Goal: Task Accomplishment & Management: Complete application form

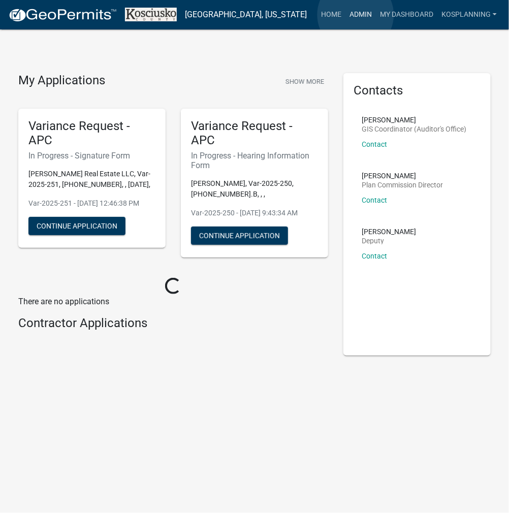
click at [355, 15] on link "Admin" at bounding box center [360, 14] width 30 height 19
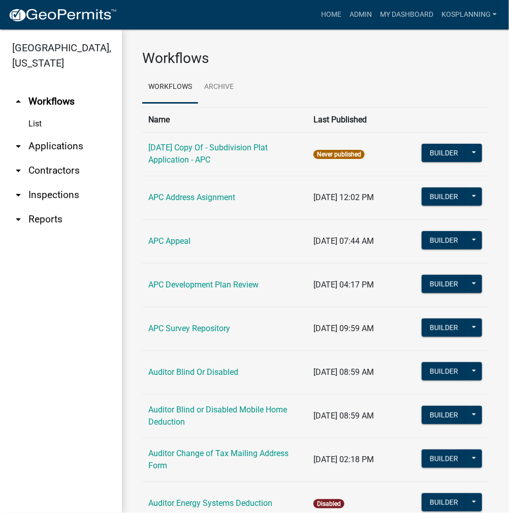
click at [57, 165] on link "arrow_drop_down Contractors" at bounding box center [61, 170] width 122 height 24
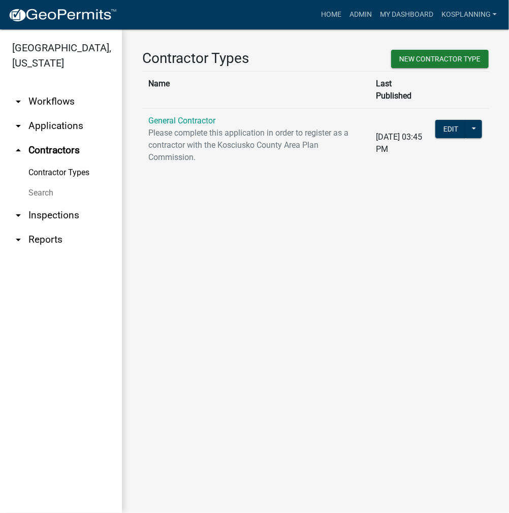
click at [176, 114] on td "General Contractor Please complete this application in order to register as a c…" at bounding box center [255, 143] width 227 height 70
click at [183, 116] on link "General Contractor" at bounding box center [181, 121] width 67 height 10
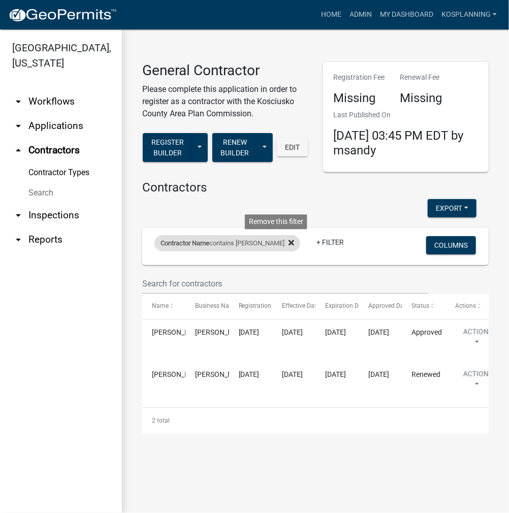
click at [288, 243] on icon at bounding box center [291, 243] width 6 height 8
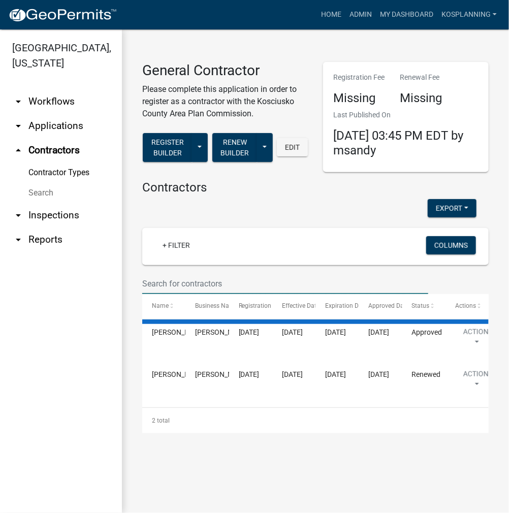
click at [186, 276] on input "text" at bounding box center [285, 283] width 286 height 21
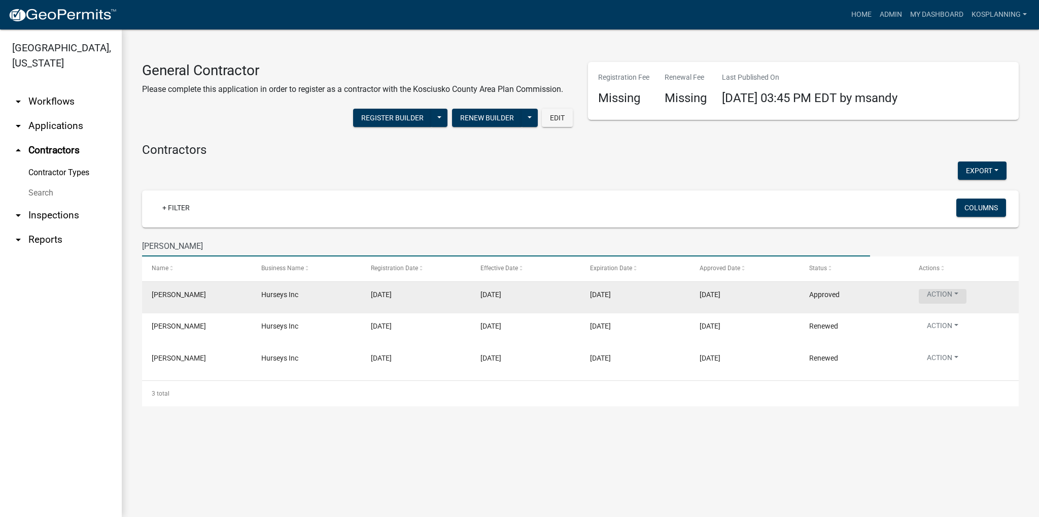
type input "[PERSON_NAME]"
click at [508, 291] on button "Action" at bounding box center [943, 296] width 48 height 15
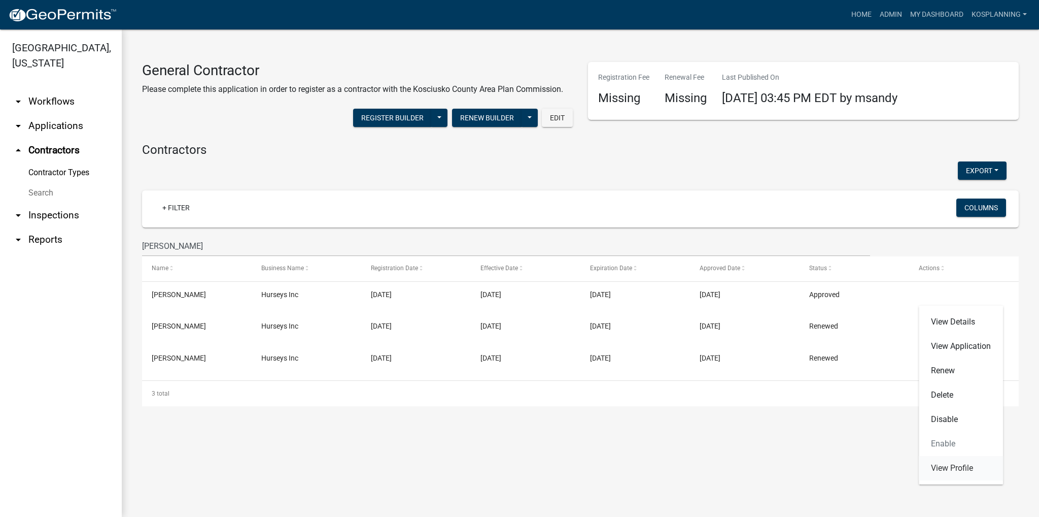
click at [508, 464] on link "View Profile" at bounding box center [961, 468] width 84 height 24
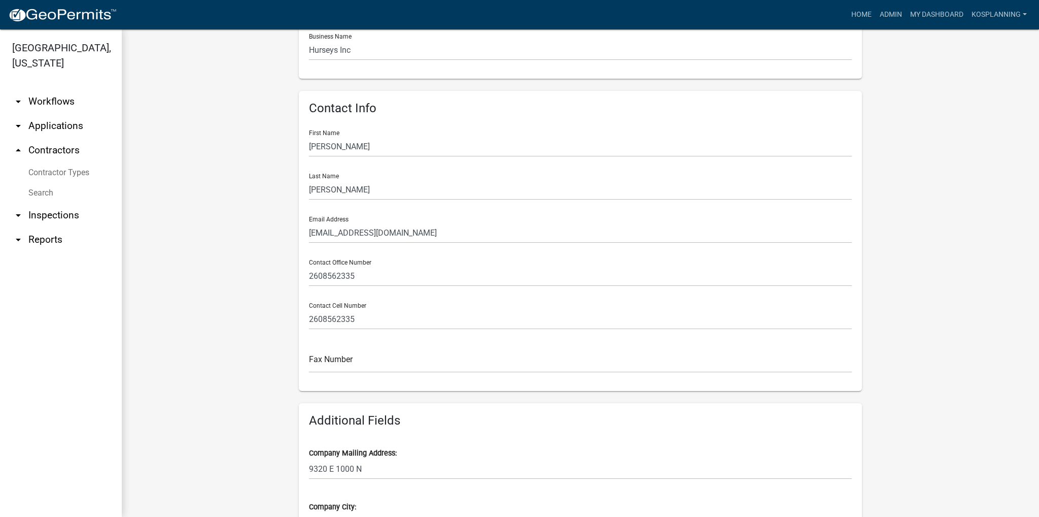
scroll to position [152, 0]
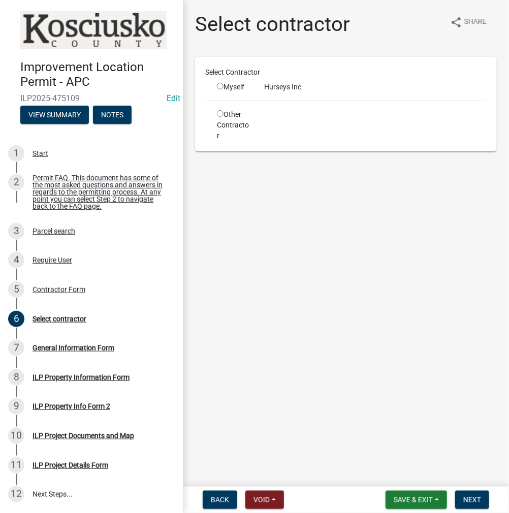
click at [220, 86] on input "radio" at bounding box center [220, 86] width 7 height 7
radio input "true"
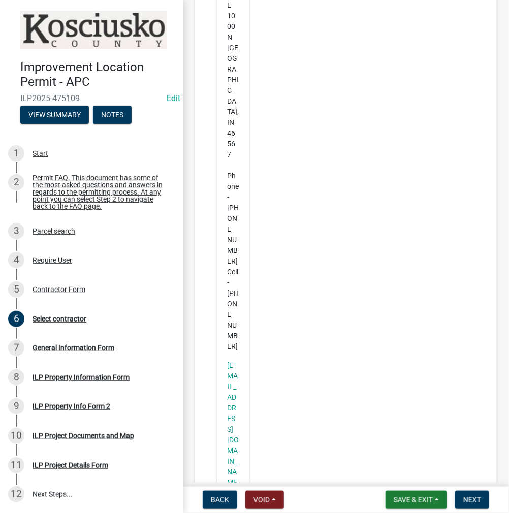
scroll to position [243, 0]
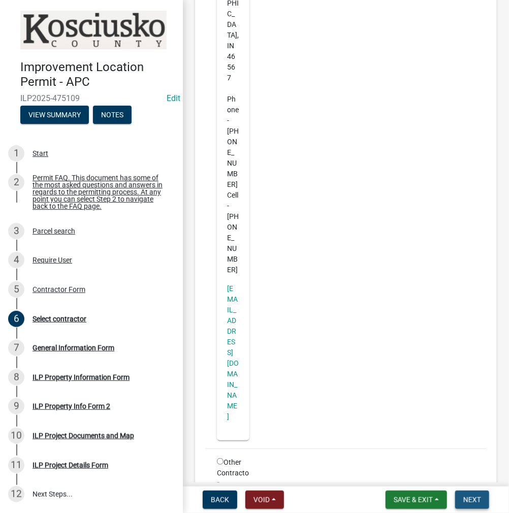
click at [465, 495] on span "Next" at bounding box center [472, 499] width 18 height 8
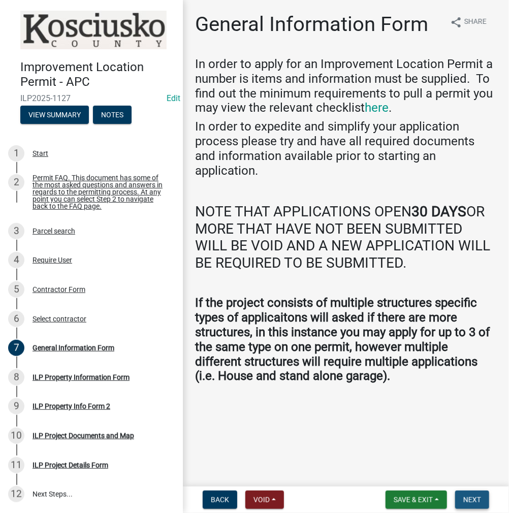
click at [465, 495] on span "Next" at bounding box center [472, 499] width 18 height 8
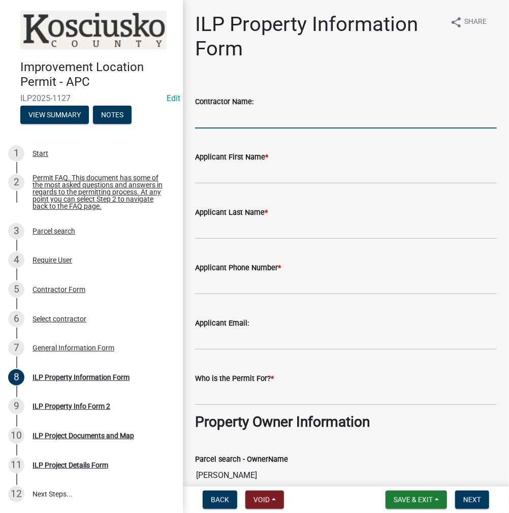
drag, startPoint x: 249, startPoint y: 118, endPoint x: 266, endPoint y: 115, distance: 17.1
click at [249, 118] on input "Contractor Name:" at bounding box center [345, 118] width 301 height 21
type input "[PERSON_NAME] INC"
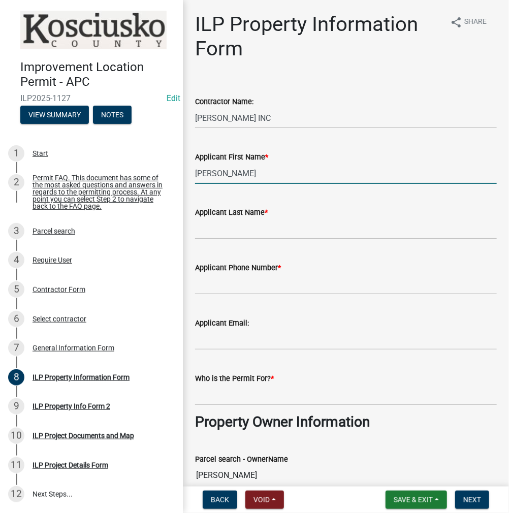
type input "[PERSON_NAME]"
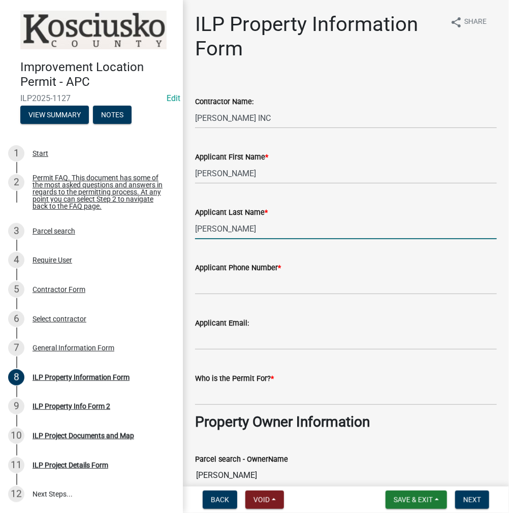
type input "[PERSON_NAME]"
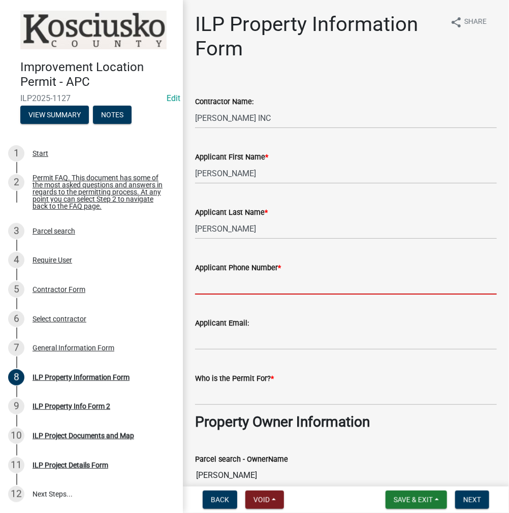
paste input "2608562335"
type input "2608562335"
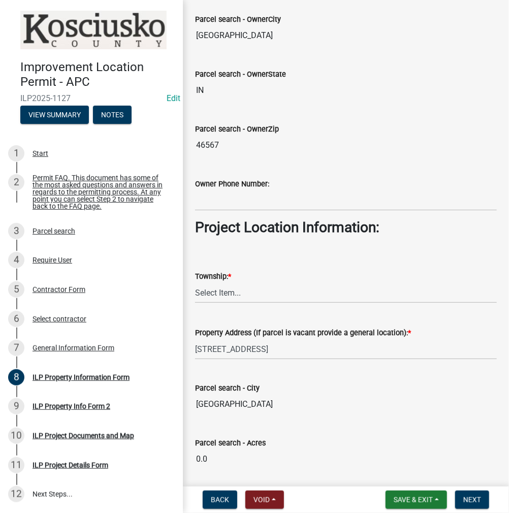
scroll to position [609, 0]
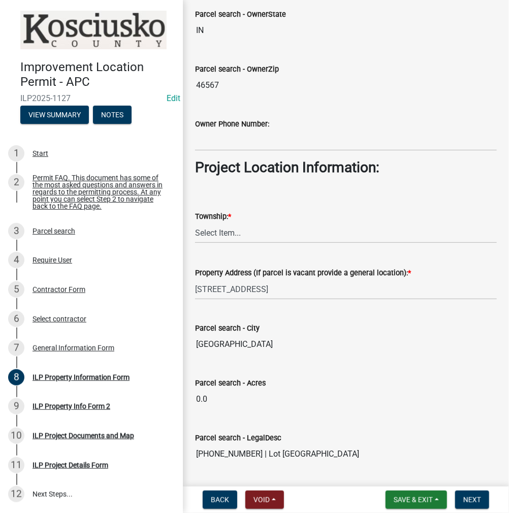
type input "[PERSON_NAME]"
click at [216, 224] on select "Select Item... [PERSON_NAME] - Elkhart Co Clay Etna [GEOGRAPHIC_DATA][PERSON_NA…" at bounding box center [345, 232] width 301 height 21
click at [195, 222] on select "Select Item... [PERSON_NAME] - Elkhart Co Clay Etna [GEOGRAPHIC_DATA][PERSON_NA…" at bounding box center [345, 232] width 301 height 21
select select "57368d26-defc-477e-a8be-5a23ab554a17"
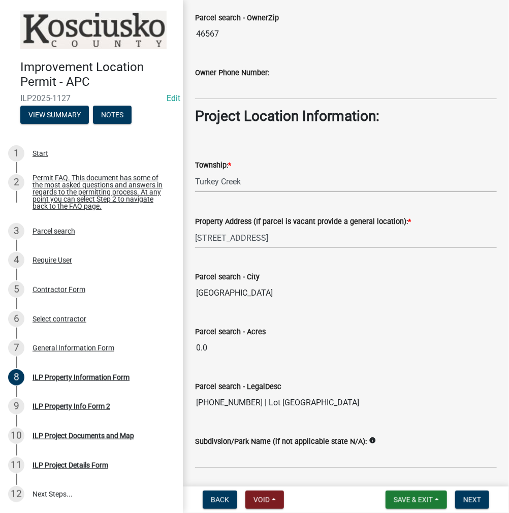
scroll to position [747, 0]
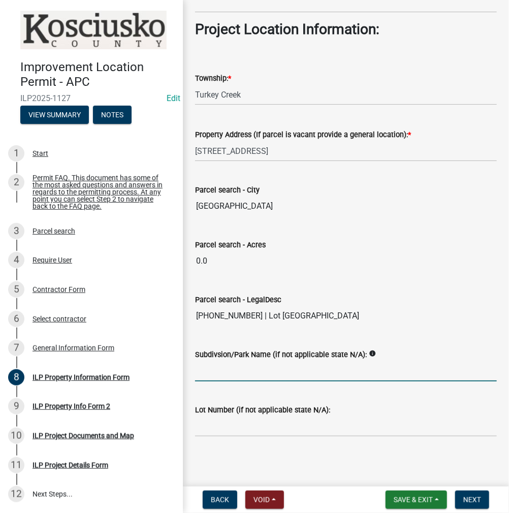
click at [235, 364] on input "Subdivsion/Park Name (if not applicable state N/A):" at bounding box center [345, 370] width 301 height 21
type input "POTAWATOMI PARK"
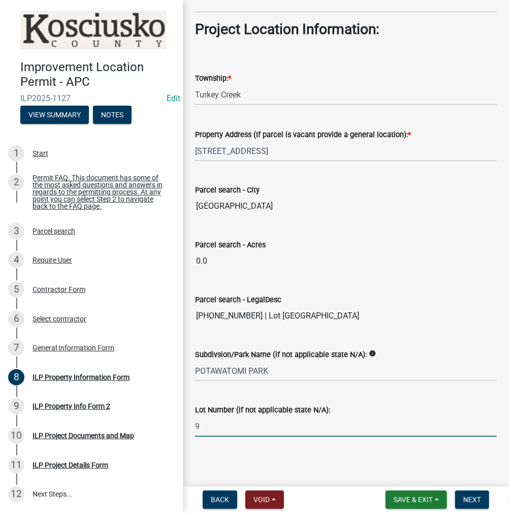
type input "9"
click at [471, 501] on span "Next" at bounding box center [472, 499] width 18 height 8
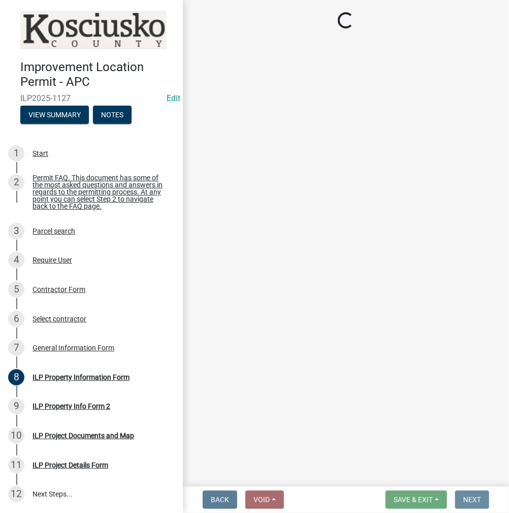
scroll to position [0, 0]
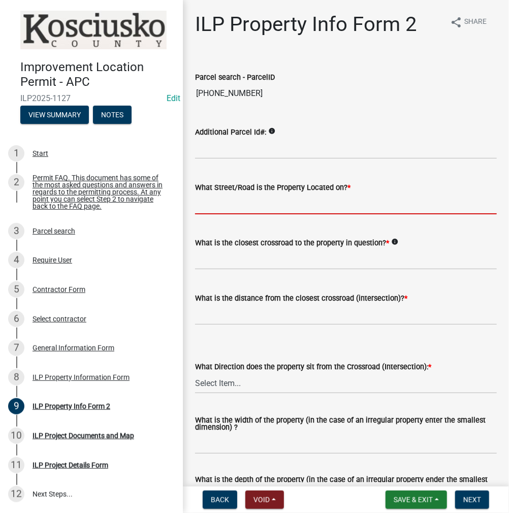
click at [215, 213] on input "What Street/Road is the Property Located on? *" at bounding box center [345, 203] width 301 height 21
click at [215, 211] on input "What Street/Road is the Property Located on? *" at bounding box center [345, 203] width 301 height 21
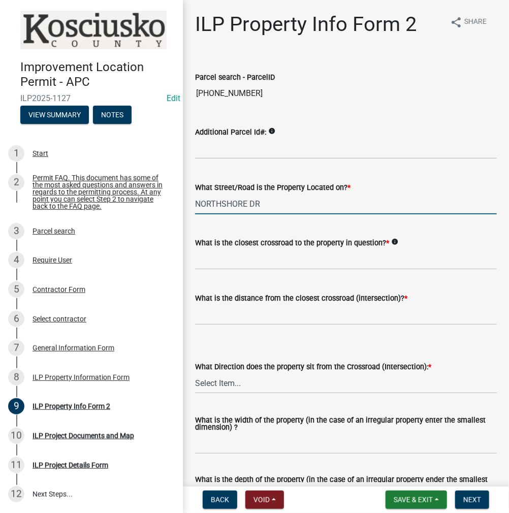
type input "NORTHSHORE DR"
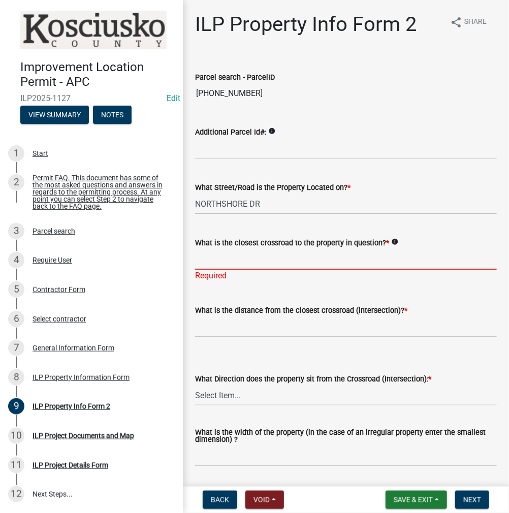
click at [214, 260] on input "What is the closest crossroad to the property in question? *" at bounding box center [345, 259] width 301 height 21
type input "HIAWATHA DR"
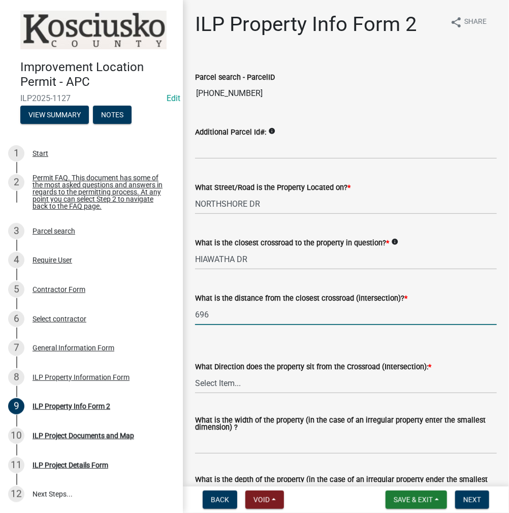
type input "696"
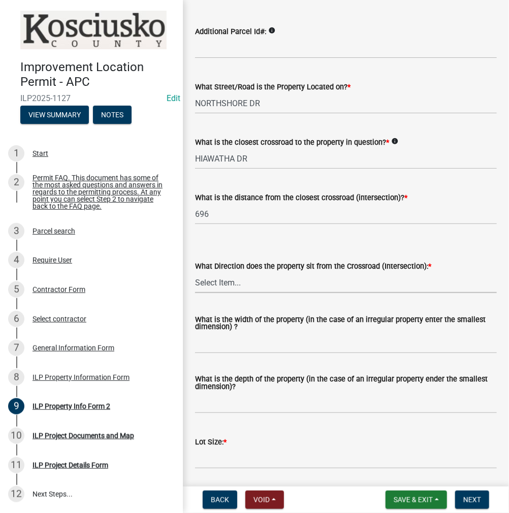
scroll to position [102, 0]
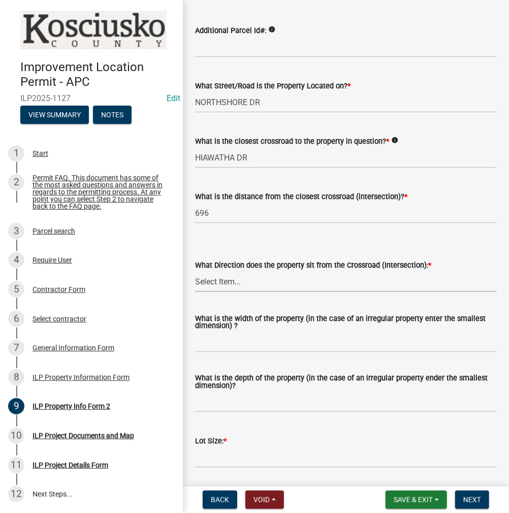
click at [233, 280] on select "Select Item... N NE NW S SE SW E W" at bounding box center [345, 281] width 301 height 21
click at [195, 271] on select "Select Item... N NE NW S SE SW E W" at bounding box center [345, 281] width 301 height 21
select select "5d8d9a6f-68f4-4910-b8ad-905844ed2da1"
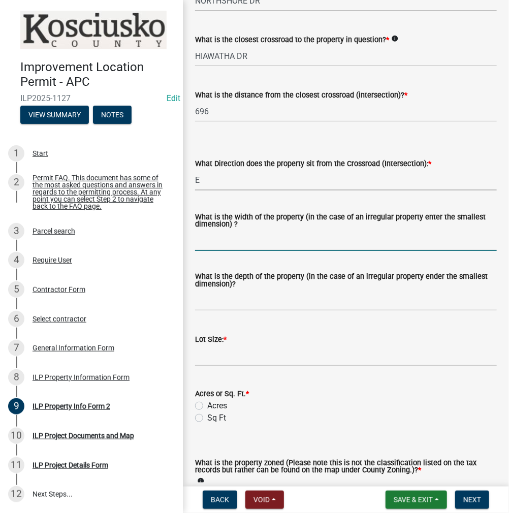
click at [212, 241] on input "What is the width of the property (in the case of an irregular property enter t…" at bounding box center [345, 240] width 301 height 21
type input "VARIES"
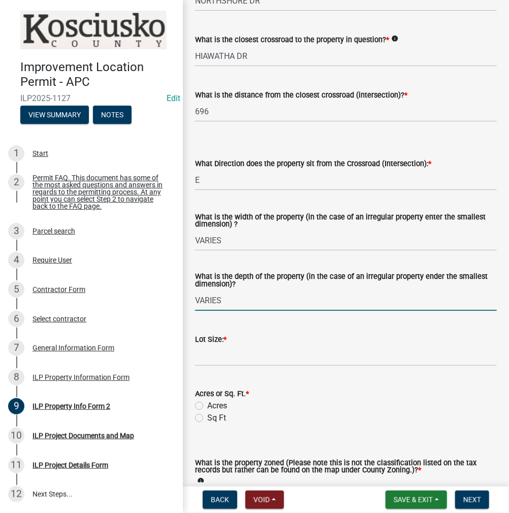
type input "VARIES"
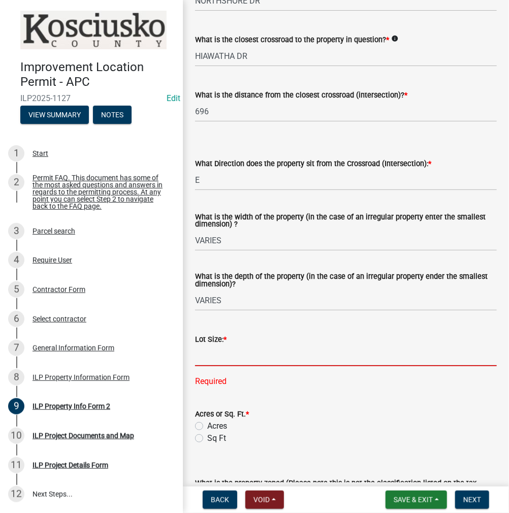
click at [208, 355] on input "text" at bounding box center [345, 355] width 301 height 21
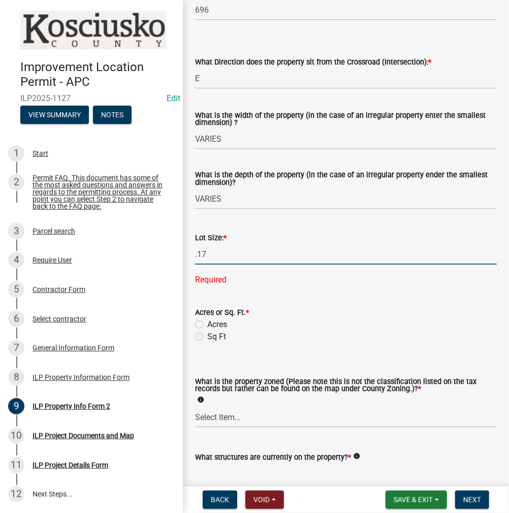
type input "0.17"
click at [199, 322] on wm-data-entity-input "Acres or Sq. Ft. * Acres Sq Ft" at bounding box center [345, 323] width 301 height 58
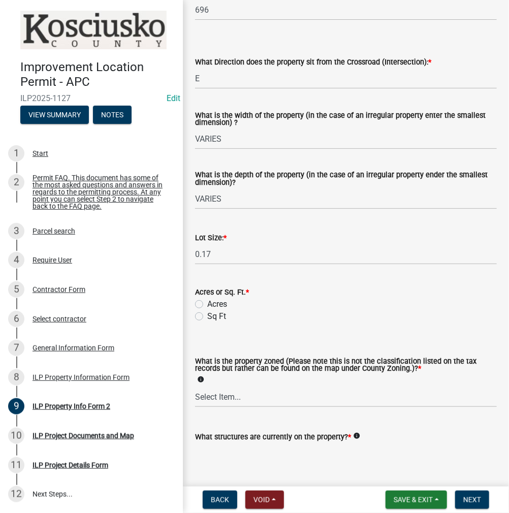
click at [207, 301] on label "Acres" at bounding box center [217, 304] width 20 height 12
click at [207, 301] on input "Acres" at bounding box center [210, 301] width 7 height 7
radio input "true"
click at [217, 395] on select "Select Item... Agricultural Agricultural 2 Commercial Environmental Industrial …" at bounding box center [345, 396] width 301 height 21
click at [195, 387] on select "Select Item... Agricultural Agricultural 2 Commercial Environmental Industrial …" at bounding box center [345, 396] width 301 height 21
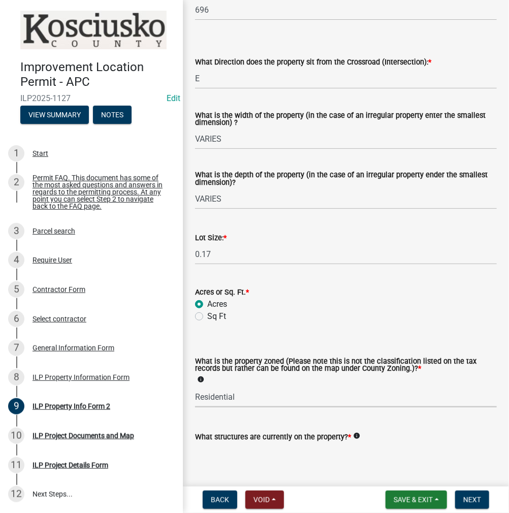
select select "1146270b-2111-4e23-bf7f-74ce85cf7041"
click at [224, 454] on textarea "What structures are currently on the property? *" at bounding box center [345, 467] width 301 height 48
click at [239, 443] on textarea "RESIDENCE" at bounding box center [345, 467] width 301 height 48
type textarea "RESIDENCE & ATTACHED GARAGE"
click at [467, 500] on span "Next" at bounding box center [472, 499] width 18 height 8
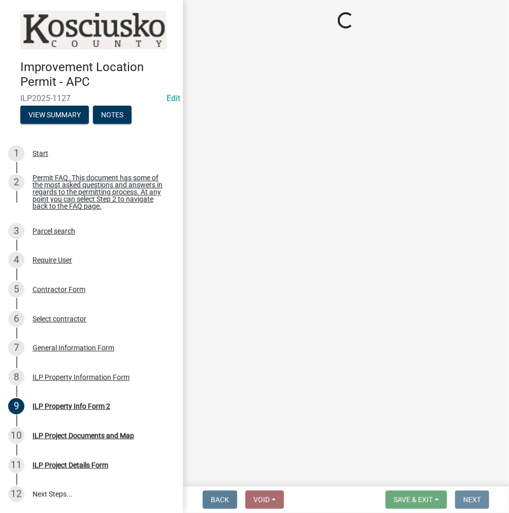
scroll to position [0, 0]
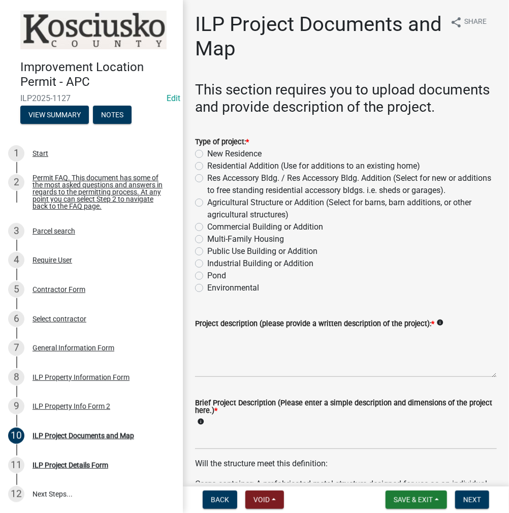
click at [207, 172] on label "Residential Addition (Use for additions to an existing home)" at bounding box center [313, 166] width 213 height 12
click at [207, 166] on input "Residential Addition (Use for additions to an existing home)" at bounding box center [210, 163] width 7 height 7
radio input "true"
click at [236, 362] on textarea "Project description (please provide a written description of the project): *" at bounding box center [345, 353] width 301 height 48
type textarea "18X29 OPEN DECK"
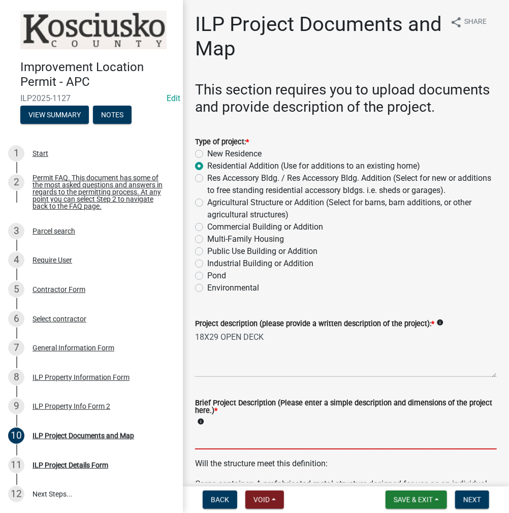
click at [247, 449] on input "Brief Project Description (Please enter a simple description and dimensions of …" at bounding box center [345, 438] width 301 height 21
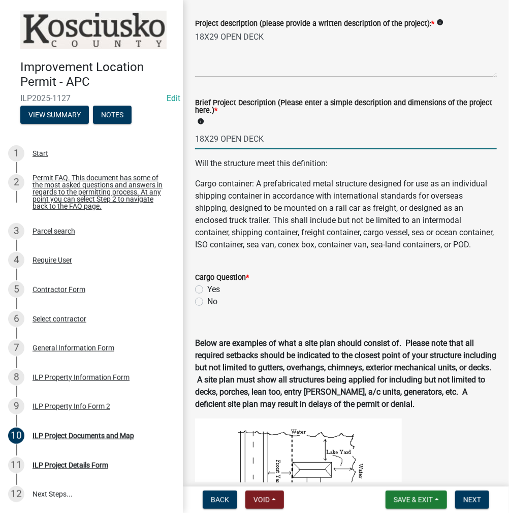
scroll to position [355, 0]
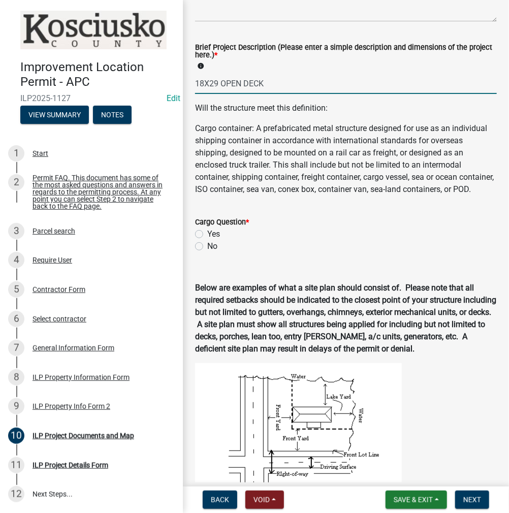
type input "18X29 OPEN DECK"
click at [207, 252] on label "No" at bounding box center [212, 246] width 10 height 12
click at [207, 247] on input "No" at bounding box center [210, 243] width 7 height 7
radio input "true"
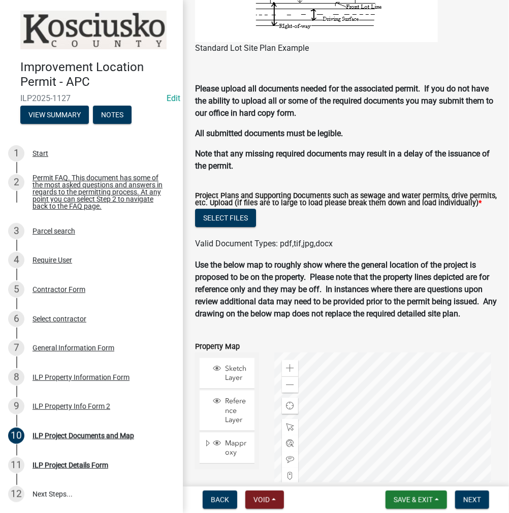
scroll to position [997, 0]
click at [225, 227] on button "Select files" at bounding box center [225, 218] width 61 height 18
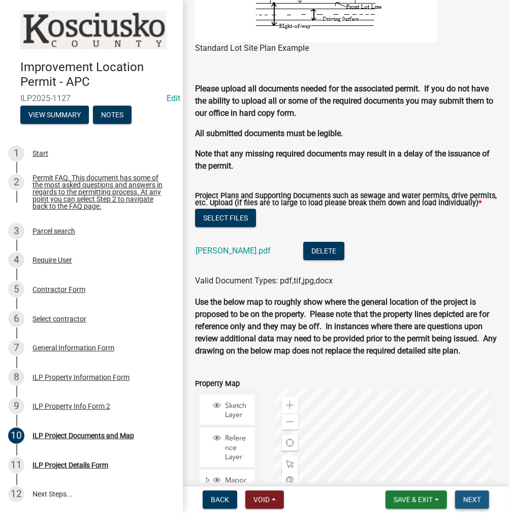
click at [478, 504] on button "Next" at bounding box center [472, 499] width 34 height 18
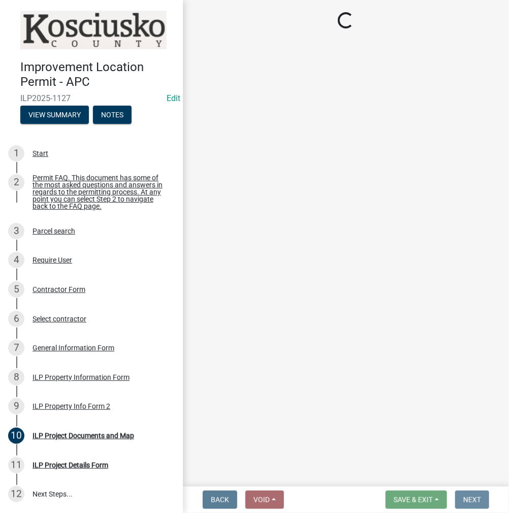
scroll to position [0, 0]
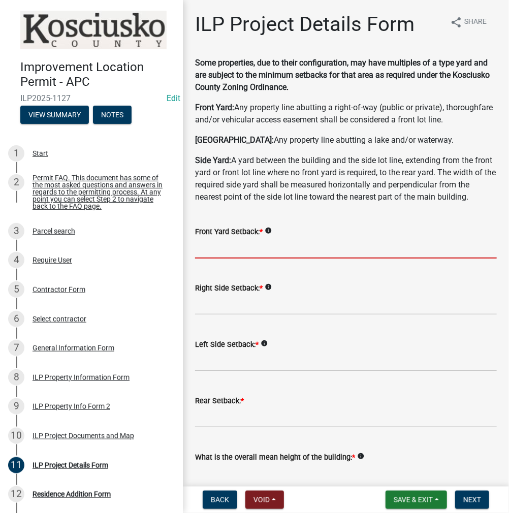
click at [245, 258] on input "text" at bounding box center [345, 248] width 301 height 21
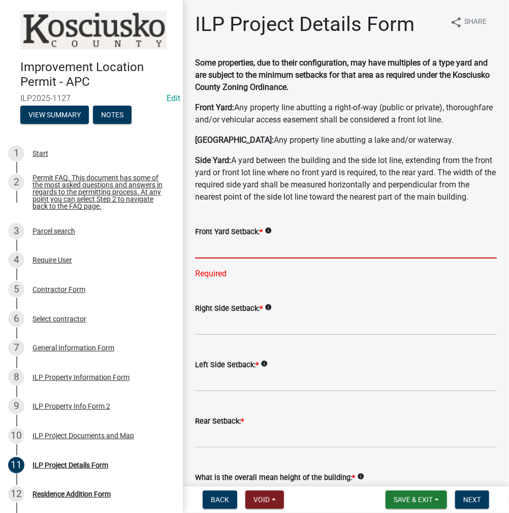
click at [208, 258] on input "text" at bounding box center [345, 248] width 301 height 21
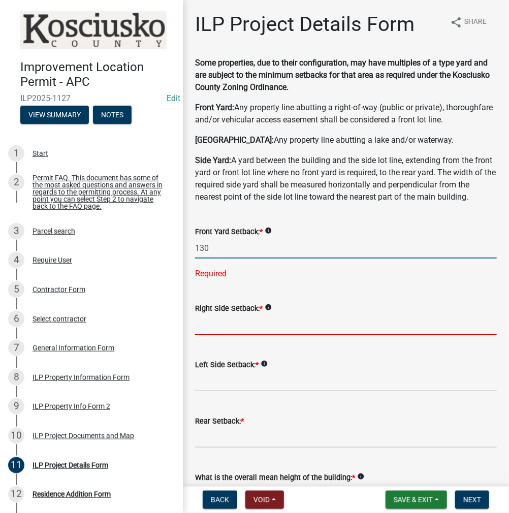
type input "130.0"
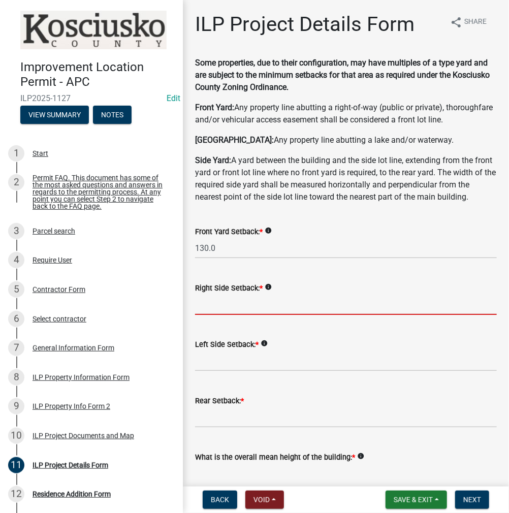
type input "2"
type input "5.0"
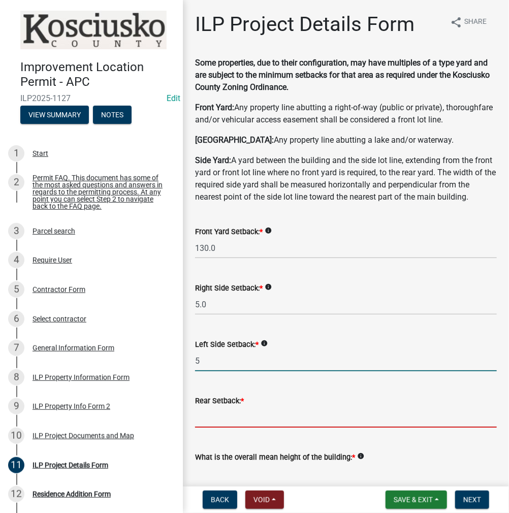
type input "5.0"
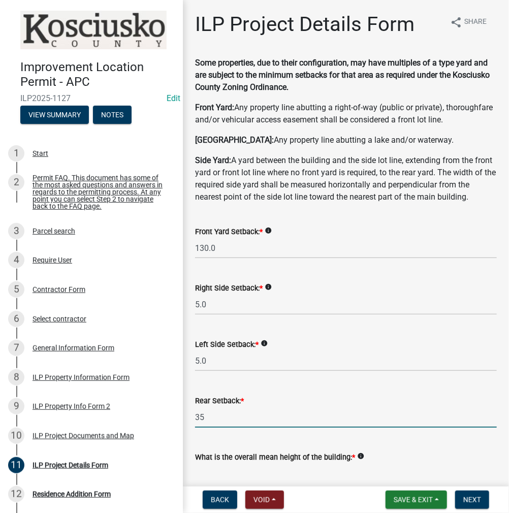
type input "35.0"
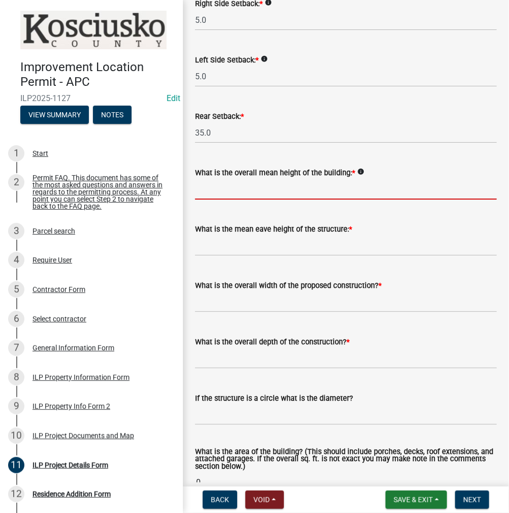
scroll to position [307, 0]
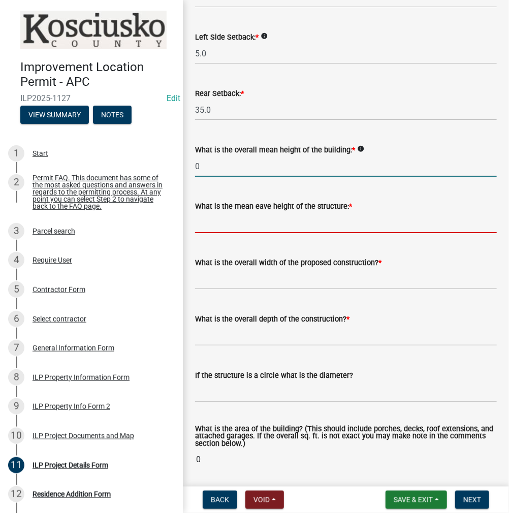
type input "0.0"
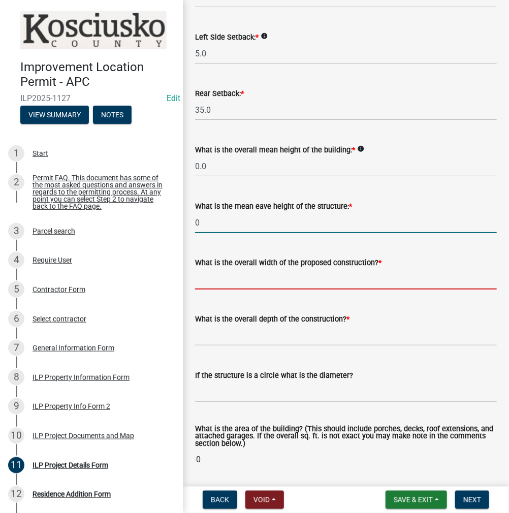
type input "0.0"
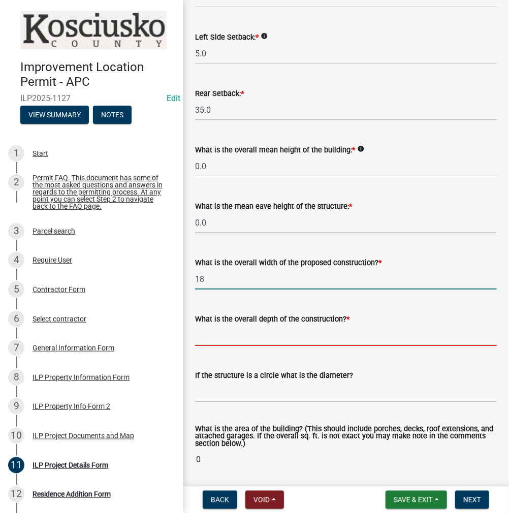
type input "18.00"
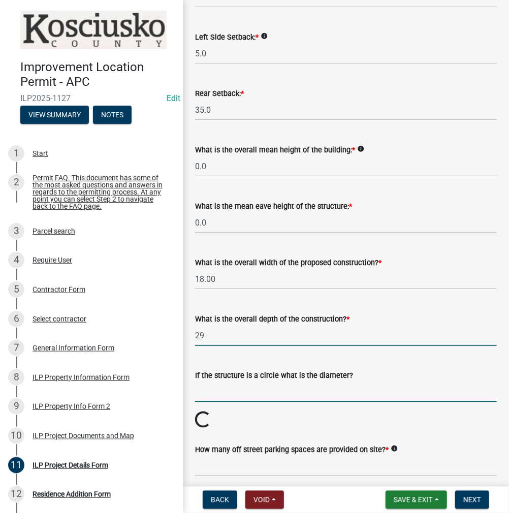
type input "29.00"
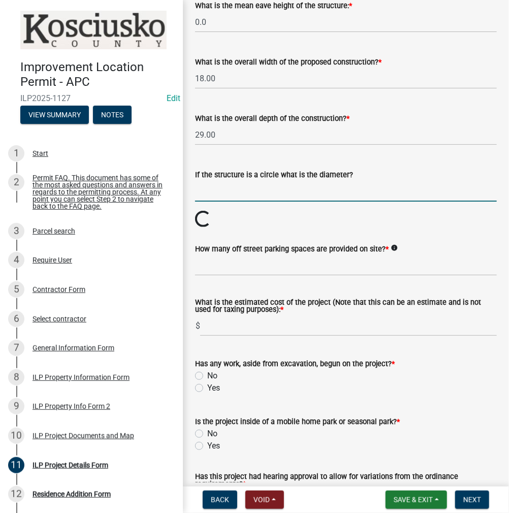
scroll to position [510, 0]
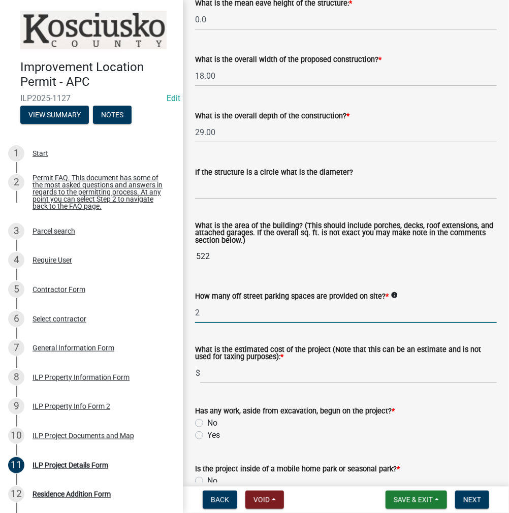
type input "2"
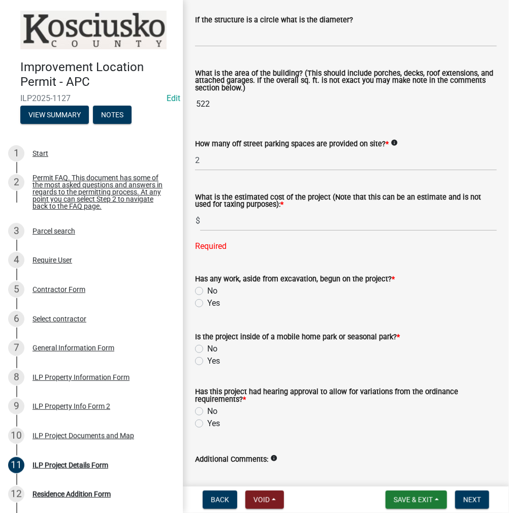
click at [198, 292] on form "Has any work, aside from excavation, begun on the project? * No Yes" at bounding box center [345, 284] width 301 height 49
click at [207, 297] on label "No" at bounding box center [212, 291] width 10 height 12
click at [207, 291] on input "No" at bounding box center [210, 288] width 7 height 7
radio input "true"
click at [207, 355] on label "No" at bounding box center [212, 349] width 10 height 12
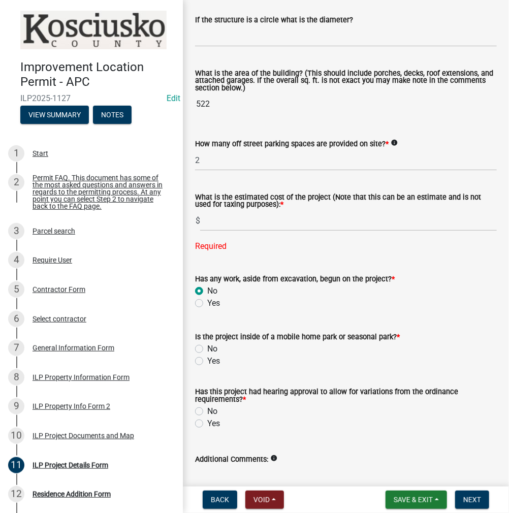
click at [207, 349] on input "No" at bounding box center [210, 346] width 7 height 7
radio input "true"
click at [207, 417] on label "No" at bounding box center [212, 411] width 10 height 12
click at [207, 412] on input "No" at bounding box center [210, 408] width 7 height 7
radio input "true"
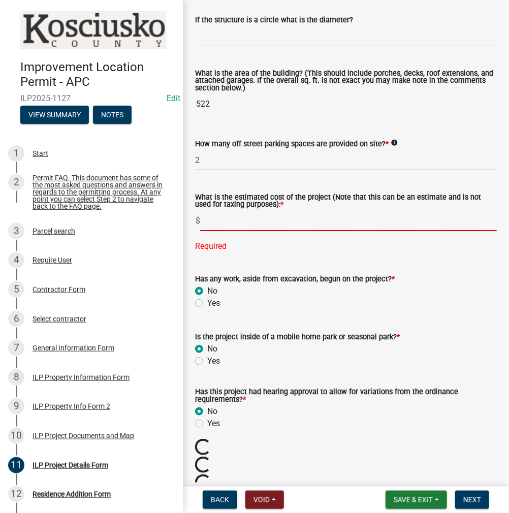
click at [243, 231] on input "text" at bounding box center [348, 220] width 296 height 21
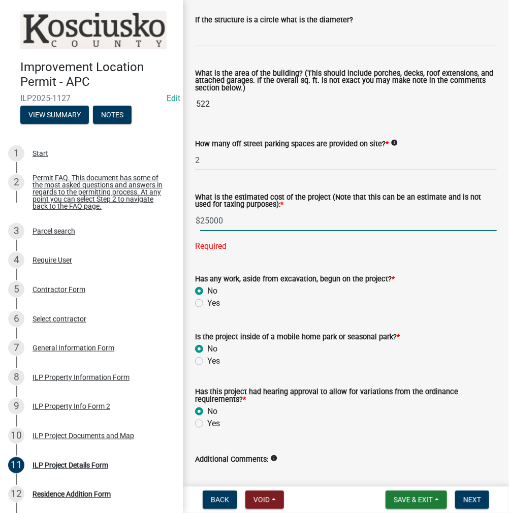
type input "25000"
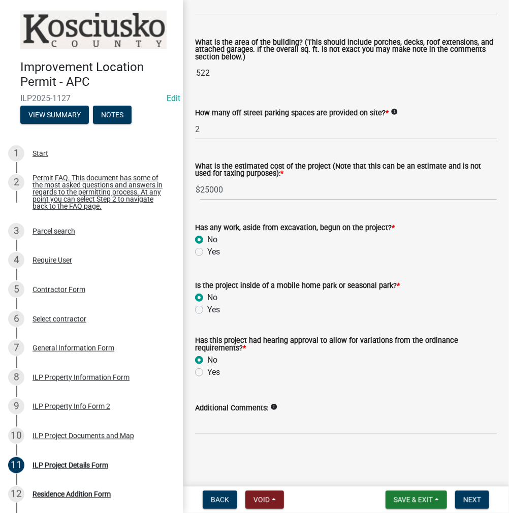
scroll to position [718, 0]
click at [472, 497] on span "Next" at bounding box center [472, 499] width 18 height 8
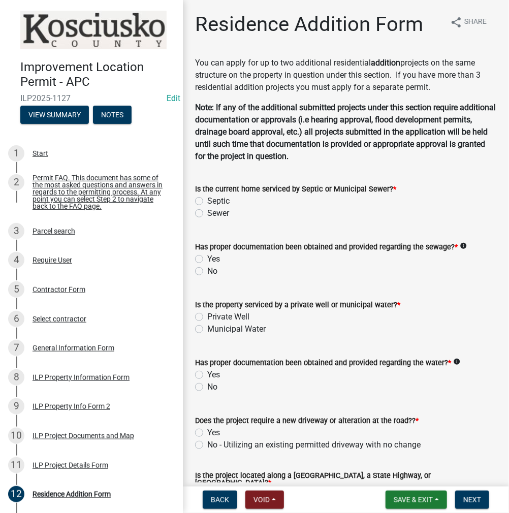
click at [207, 213] on label "Sewer" at bounding box center [218, 213] width 22 height 12
click at [207, 213] on input "Sewer" at bounding box center [210, 210] width 7 height 7
radio input "true"
click at [207, 256] on label "Yes" at bounding box center [213, 259] width 13 height 12
click at [207, 256] on input "Yes" at bounding box center [210, 256] width 7 height 7
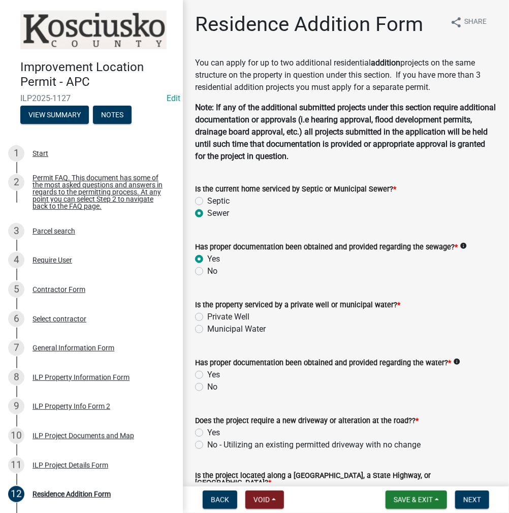
radio input "true"
click at [207, 327] on label "Municipal Water" at bounding box center [236, 329] width 58 height 12
click at [207, 327] on input "Municipal Water" at bounding box center [210, 326] width 7 height 7
radio input "true"
click at [207, 376] on label "Yes" at bounding box center [213, 374] width 13 height 12
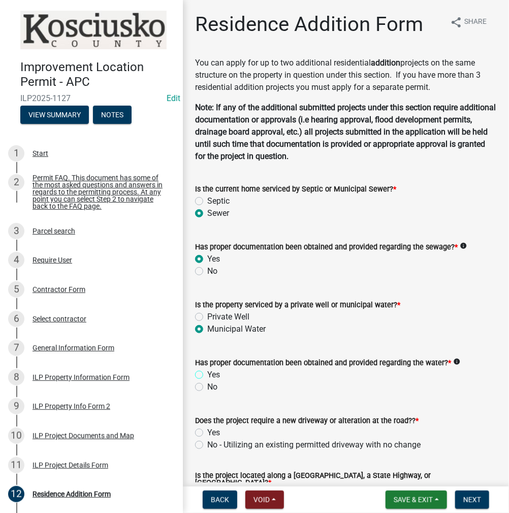
click at [207, 375] on input "Yes" at bounding box center [210, 371] width 7 height 7
radio input "true"
click at [207, 443] on label "No - Utilizing an existing permitted driveway with no change" at bounding box center [313, 444] width 213 height 12
click at [207, 443] on input "No - Utilizing an existing permitted driveway with no change" at bounding box center [210, 441] width 7 height 7
radio input "true"
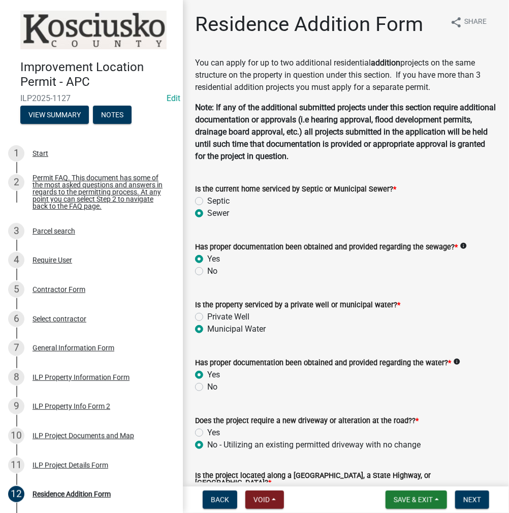
scroll to position [203, 0]
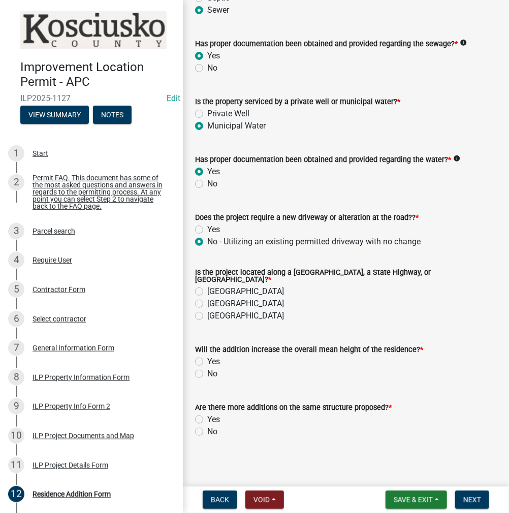
click at [207, 287] on label "[GEOGRAPHIC_DATA]" at bounding box center [245, 291] width 77 height 12
click at [207, 287] on input "[GEOGRAPHIC_DATA]" at bounding box center [210, 288] width 7 height 7
radio input "true"
click at [200, 375] on div "No" at bounding box center [345, 373] width 301 height 12
click at [207, 369] on label "No" at bounding box center [212, 373] width 10 height 12
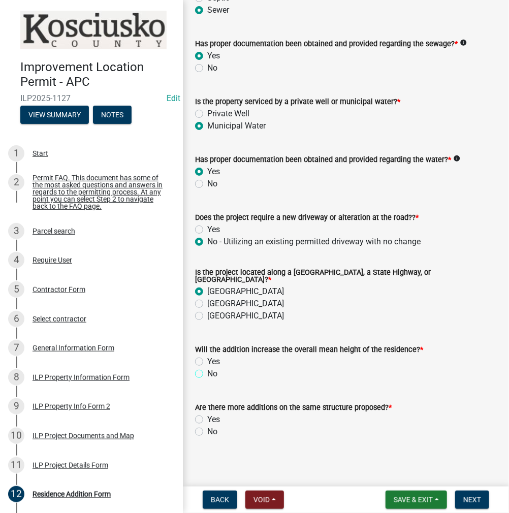
click at [207, 369] on input "No" at bounding box center [210, 370] width 7 height 7
radio input "true"
click at [207, 427] on label "No" at bounding box center [212, 431] width 10 height 12
click at [207, 427] on input "No" at bounding box center [210, 428] width 7 height 7
radio input "true"
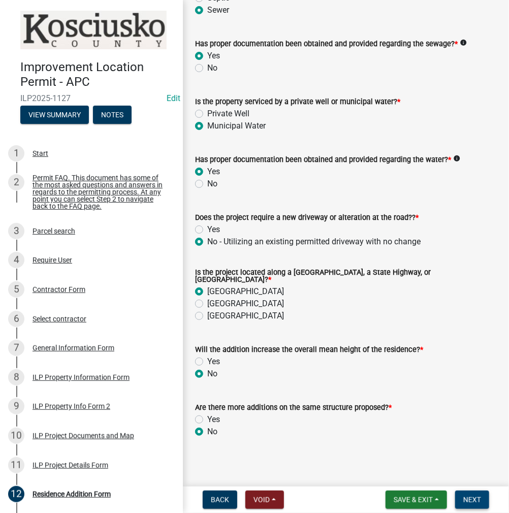
click at [463, 498] on span "Next" at bounding box center [472, 499] width 18 height 8
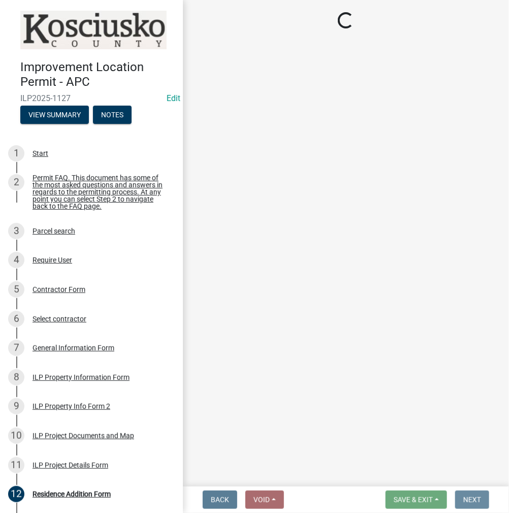
scroll to position [0, 0]
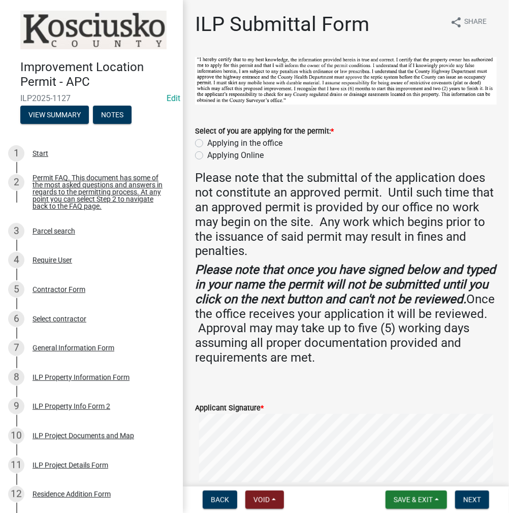
click at [207, 139] on label "Applying in the office" at bounding box center [244, 143] width 75 height 12
click at [207, 139] on input "Applying in the office" at bounding box center [210, 140] width 7 height 7
radio input "true"
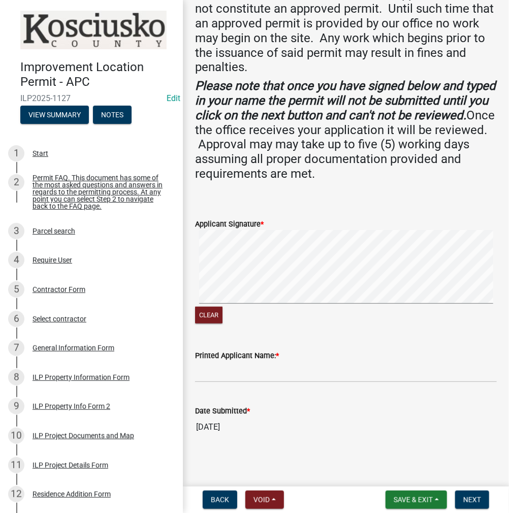
scroll to position [185, 0]
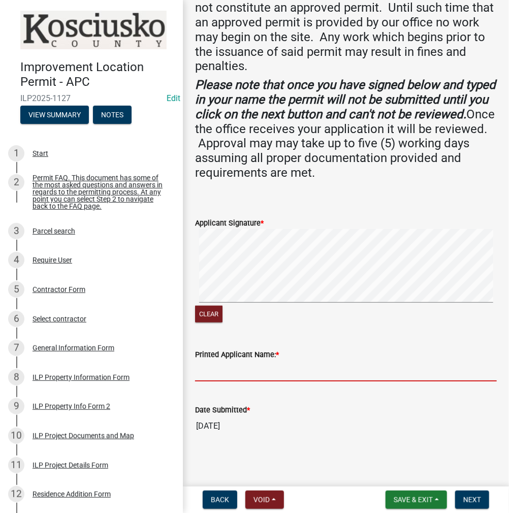
click at [228, 369] on input "Printed Applicant Name: *" at bounding box center [345, 370] width 301 height 21
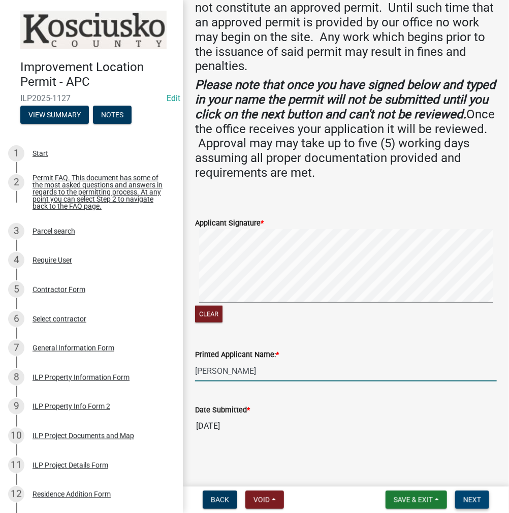
type input "[PERSON_NAME]"
click at [477, 500] on span "Next" at bounding box center [472, 499] width 18 height 8
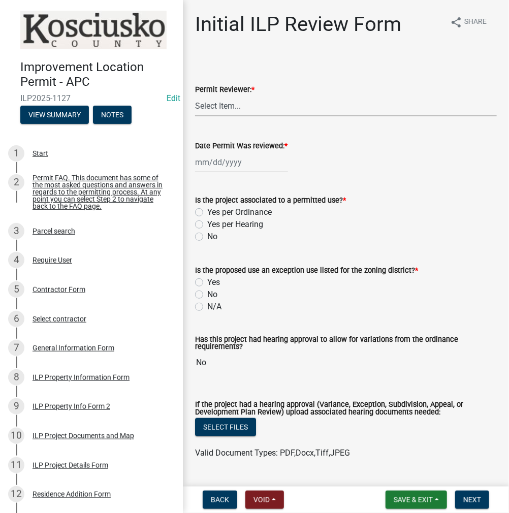
click at [242, 114] on select "Select Item... MMS LT AT CS [PERSON_NAME]" at bounding box center [345, 105] width 301 height 21
click at [195, 95] on select "Select Item... MMS LT AT CS [PERSON_NAME]" at bounding box center [345, 105] width 301 height 21
select select "c872cdc8-ca01-49f1-a213-e4b05fa58cd2"
click at [215, 163] on div at bounding box center [241, 162] width 93 height 21
select select "9"
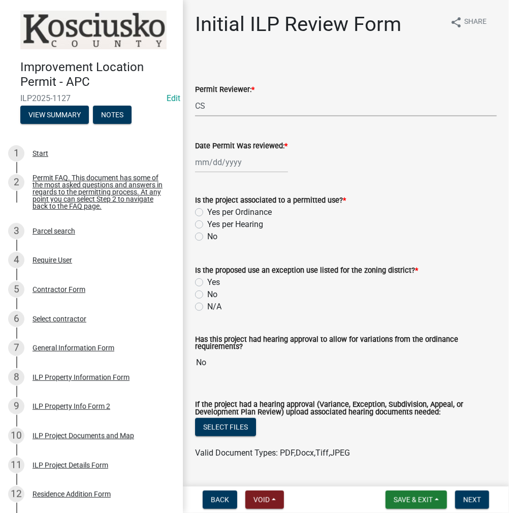
select select "2025"
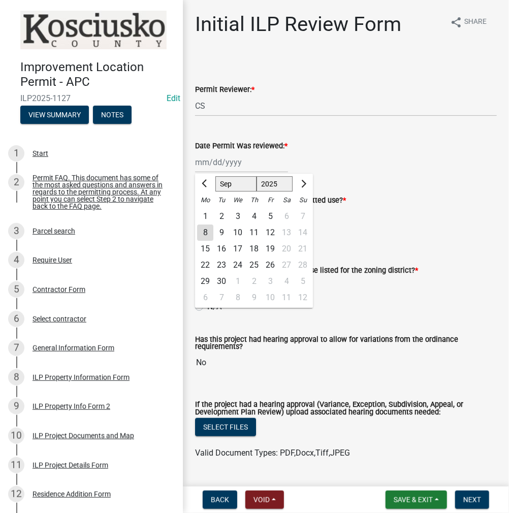
click at [203, 229] on div "8" at bounding box center [205, 232] width 16 height 16
type input "[DATE]"
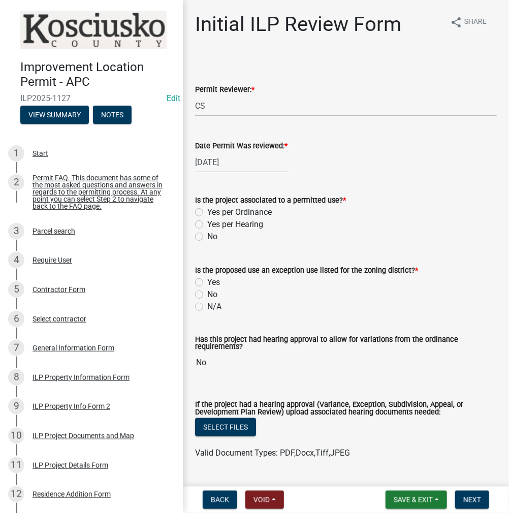
click at [207, 211] on label "Yes per Ordinance" at bounding box center [239, 212] width 64 height 12
click at [207, 211] on input "Yes per Ordinance" at bounding box center [210, 209] width 7 height 7
radio input "true"
click at [207, 295] on label "No" at bounding box center [212, 294] width 10 height 12
click at [207, 295] on input "No" at bounding box center [210, 291] width 7 height 7
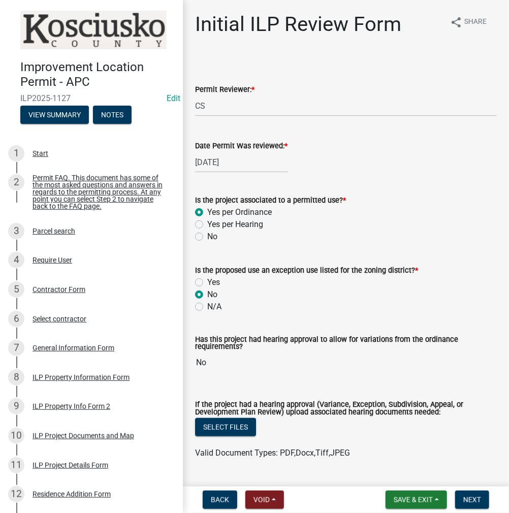
radio input "true"
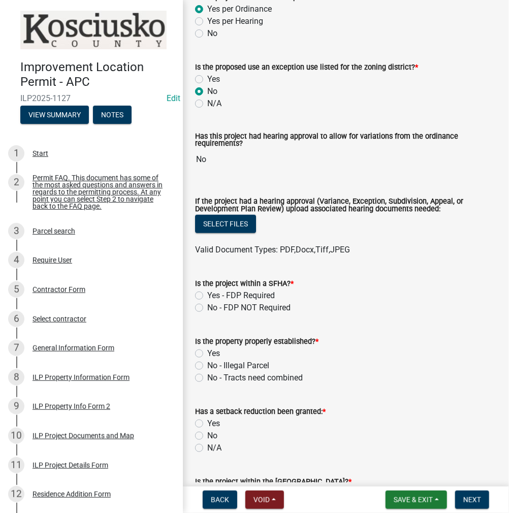
scroll to position [305, 0]
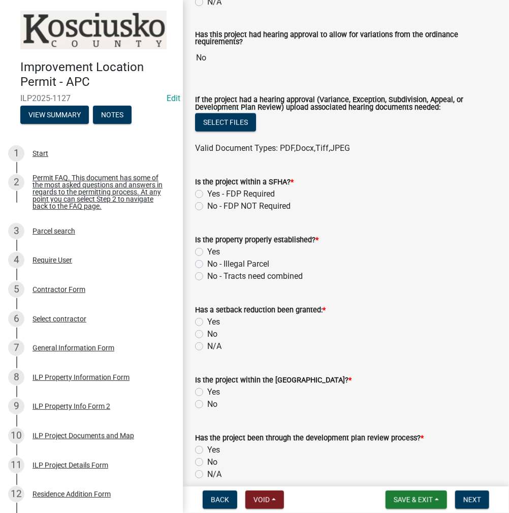
click at [207, 203] on label "No - FDP NOT Required" at bounding box center [248, 206] width 83 height 12
click at [207, 203] on input "No - FDP NOT Required" at bounding box center [210, 203] width 7 height 7
radio input "true"
click at [207, 250] on label "Yes" at bounding box center [213, 252] width 13 height 12
click at [207, 250] on input "Yes" at bounding box center [210, 249] width 7 height 7
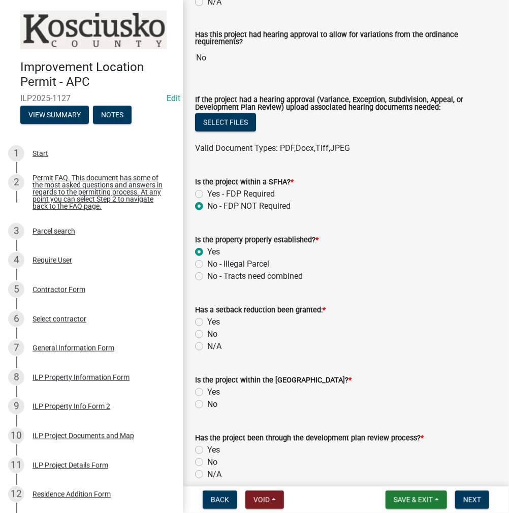
radio input "true"
click at [194, 333] on div "Has a setback reduction been granted: * Yes No N/A" at bounding box center [345, 321] width 317 height 61
click at [207, 333] on label "No" at bounding box center [212, 334] width 10 height 12
click at [207, 333] on input "No" at bounding box center [210, 331] width 7 height 7
radio input "true"
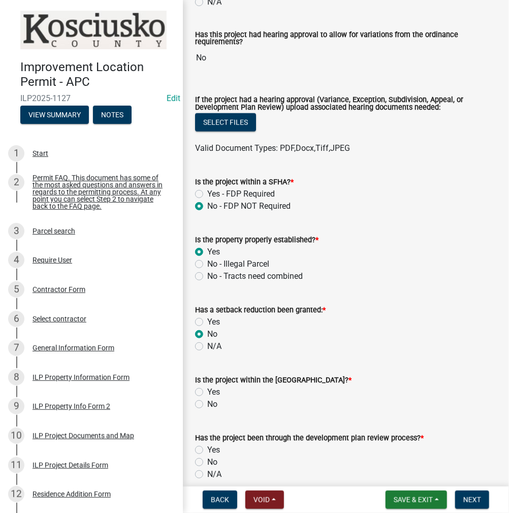
click at [207, 405] on label "No" at bounding box center [212, 404] width 10 height 12
click at [207, 404] on input "No" at bounding box center [210, 401] width 7 height 7
radio input "true"
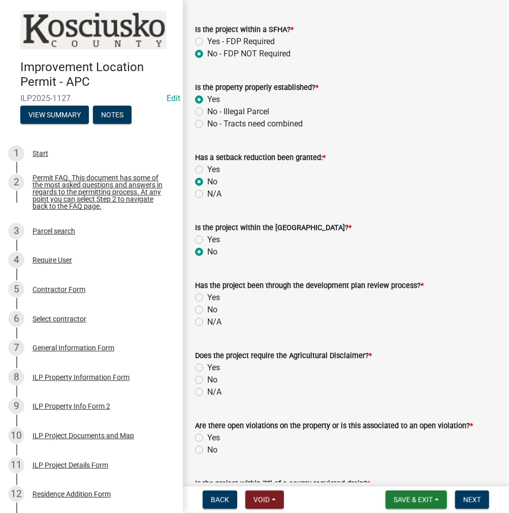
scroll to position [609, 0]
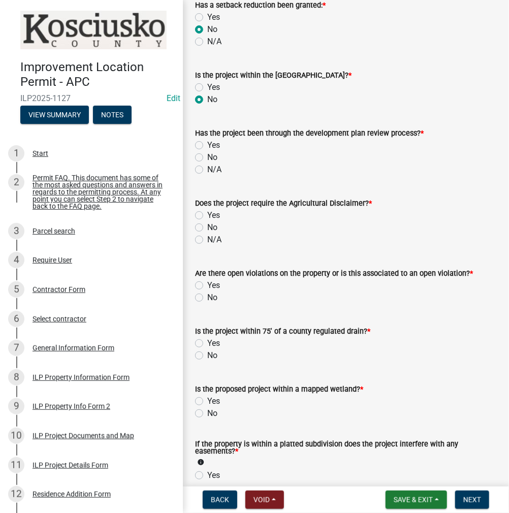
click at [207, 153] on label "No" at bounding box center [212, 157] width 10 height 12
click at [207, 153] on input "No" at bounding box center [210, 154] width 7 height 7
radio input "true"
click at [207, 224] on label "No" at bounding box center [212, 227] width 10 height 12
click at [207, 224] on input "No" at bounding box center [210, 224] width 7 height 7
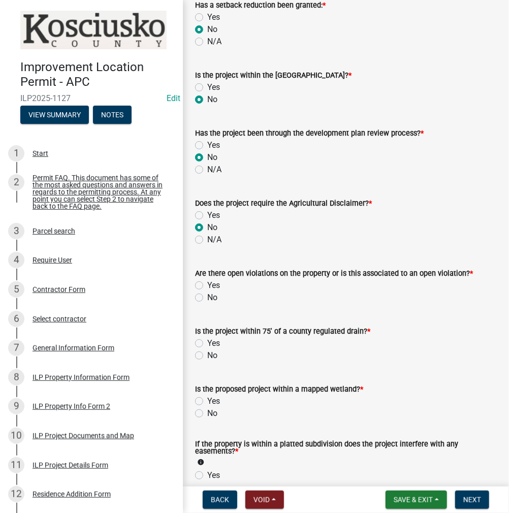
radio input "true"
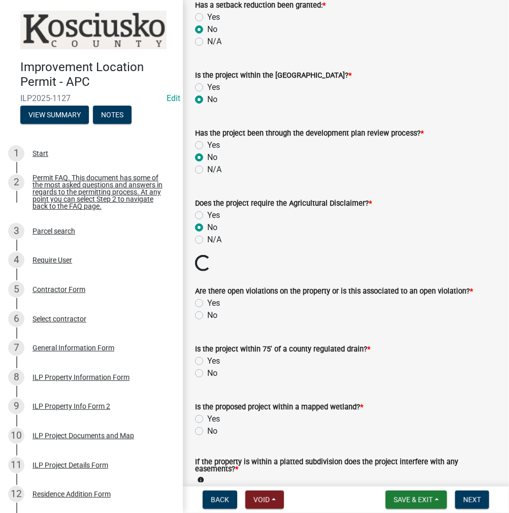
click at [207, 314] on label "No" at bounding box center [212, 315] width 10 height 12
click at [207, 314] on input "No" at bounding box center [210, 312] width 7 height 7
radio input "true"
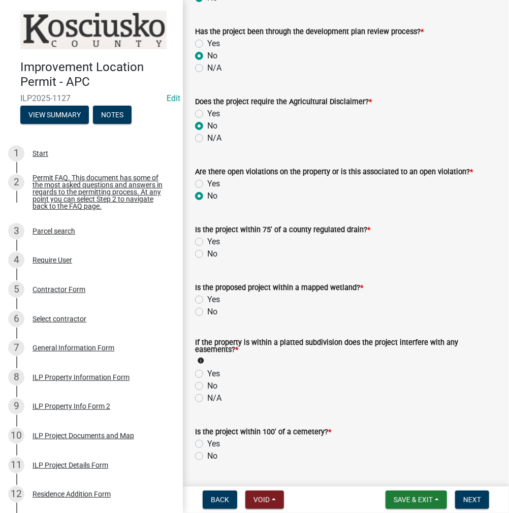
click at [207, 254] on label "No" at bounding box center [212, 254] width 10 height 12
click at [207, 254] on input "No" at bounding box center [210, 251] width 7 height 7
radio input "true"
click at [207, 313] on label "No" at bounding box center [212, 312] width 10 height 12
click at [207, 312] on input "No" at bounding box center [210, 309] width 7 height 7
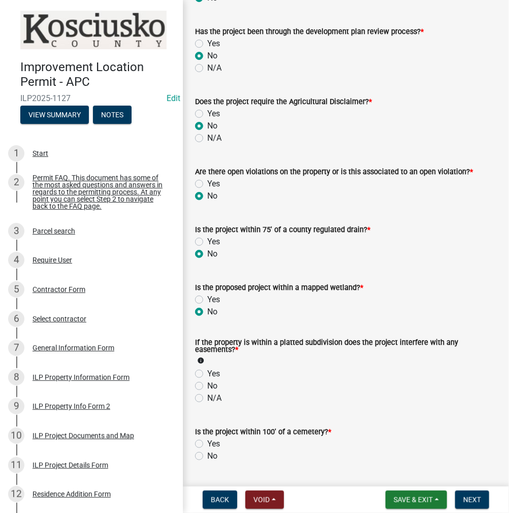
radio input "true"
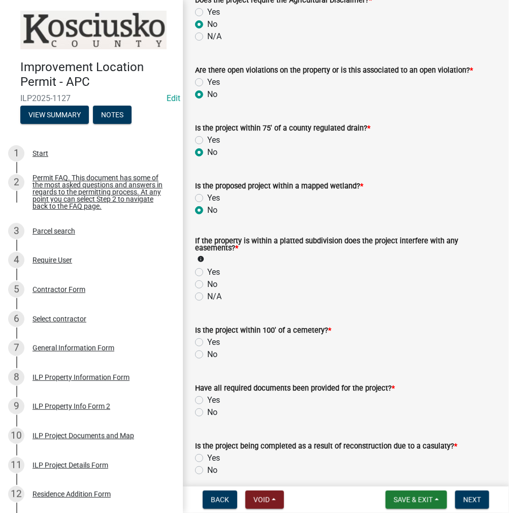
click at [207, 282] on label "No" at bounding box center [212, 284] width 10 height 12
click at [207, 282] on input "No" at bounding box center [210, 281] width 7 height 7
radio input "true"
click at [207, 352] on label "No" at bounding box center [212, 354] width 10 height 12
click at [207, 352] on input "No" at bounding box center [210, 351] width 7 height 7
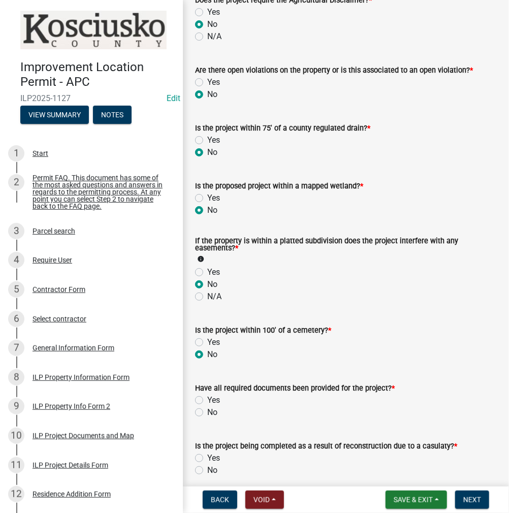
radio input "true"
click at [207, 397] on label "Yes" at bounding box center [213, 400] width 13 height 12
click at [207, 397] on input "Yes" at bounding box center [210, 397] width 7 height 7
radio input "true"
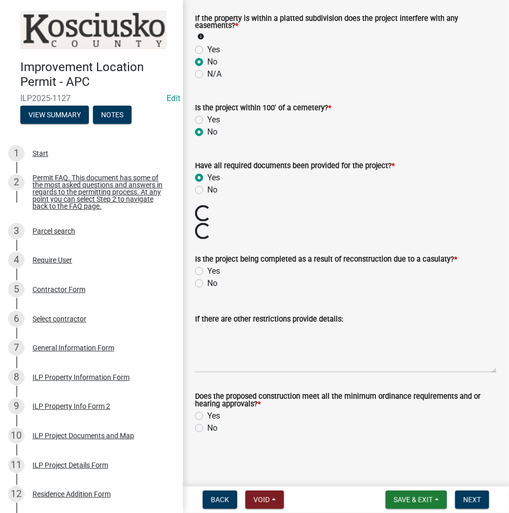
scroll to position [1017, 0]
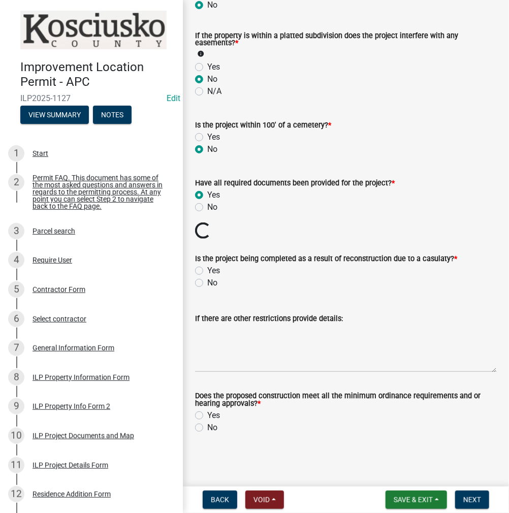
click at [207, 283] on label "No" at bounding box center [212, 283] width 10 height 12
click at [207, 283] on input "No" at bounding box center [210, 280] width 7 height 7
radio input "true"
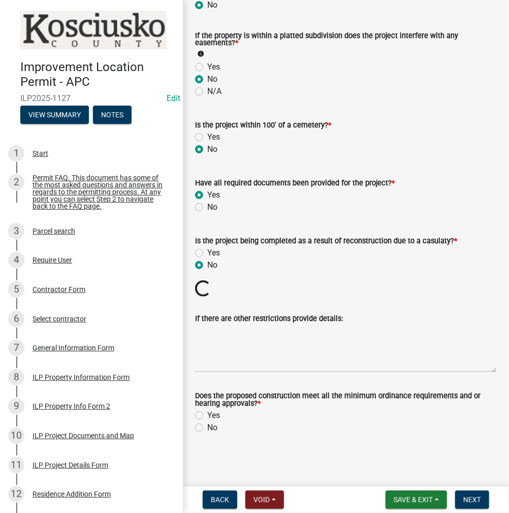
click at [207, 415] on label "Yes" at bounding box center [213, 415] width 13 height 12
click at [207, 415] on input "Yes" at bounding box center [210, 412] width 7 height 7
radio input "true"
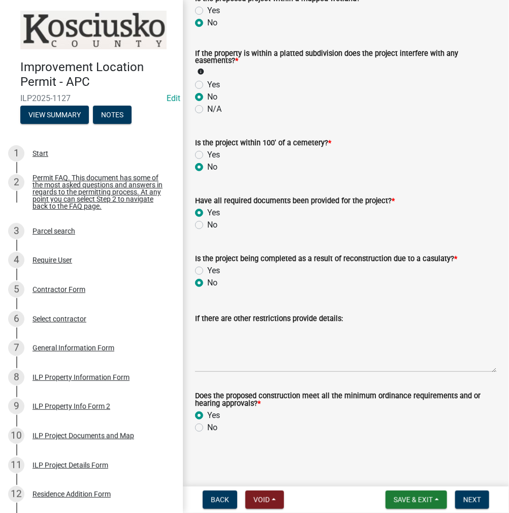
scroll to position [999, 0]
click at [472, 493] on button "Next" at bounding box center [472, 499] width 34 height 18
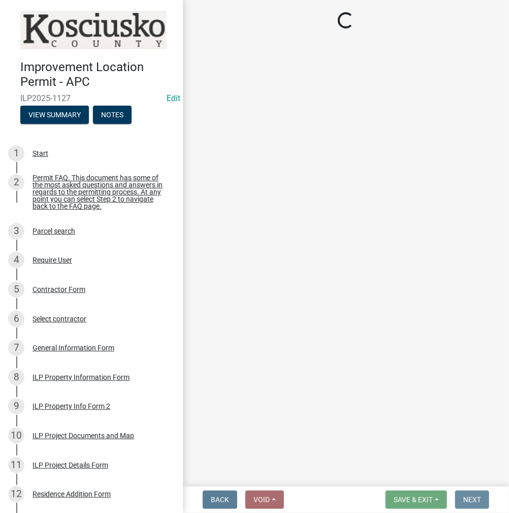
scroll to position [0, 0]
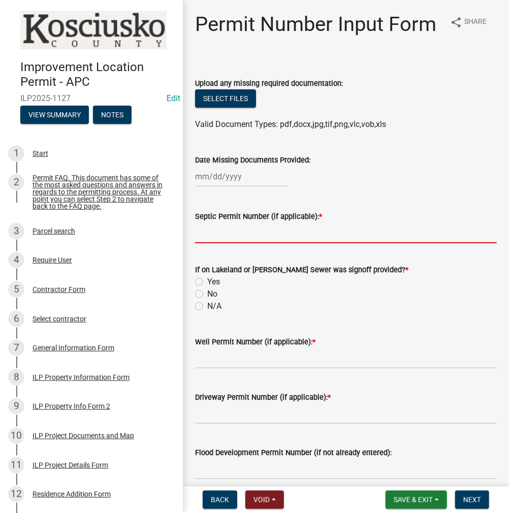
click at [221, 243] on input "Septic Permit Number (if applicable): *" at bounding box center [345, 232] width 301 height 21
type input "TOWN OF [GEOGRAPHIC_DATA]"
click at [207, 312] on label "N/A" at bounding box center [214, 306] width 14 height 12
click at [207, 307] on input "N/A" at bounding box center [210, 303] width 7 height 7
radio input "true"
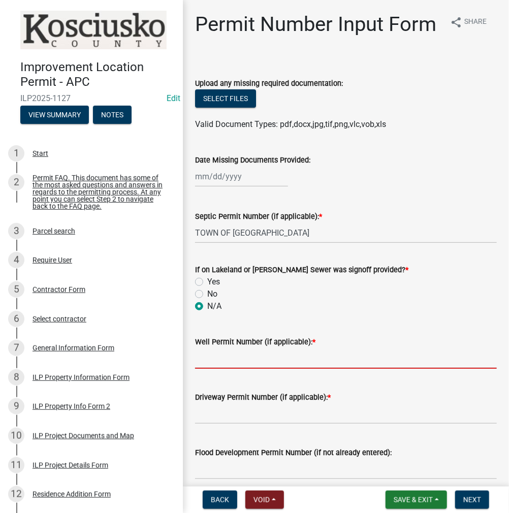
click at [223, 368] on input "Well Permit Number (if applicable): *" at bounding box center [345, 358] width 301 height 21
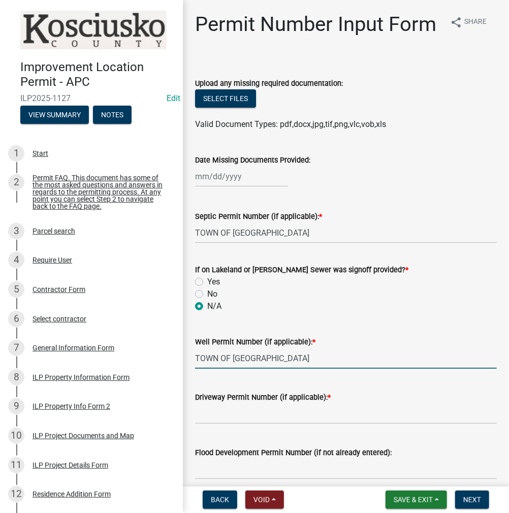
type input "TOWN OF [GEOGRAPHIC_DATA]"
click at [227, 424] on input "Driveway Permit Number (if applicable): *" at bounding box center [345, 413] width 301 height 21
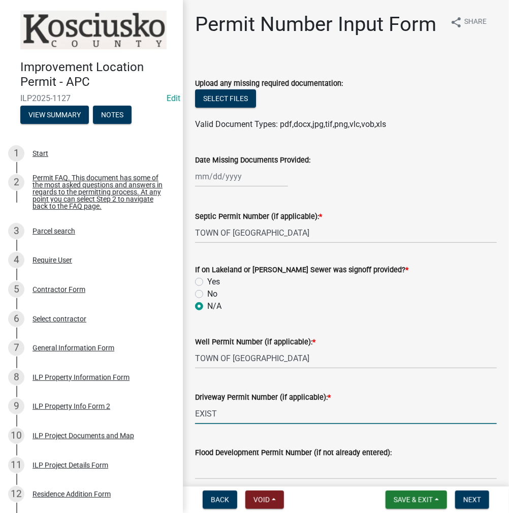
scroll to position [51, 0]
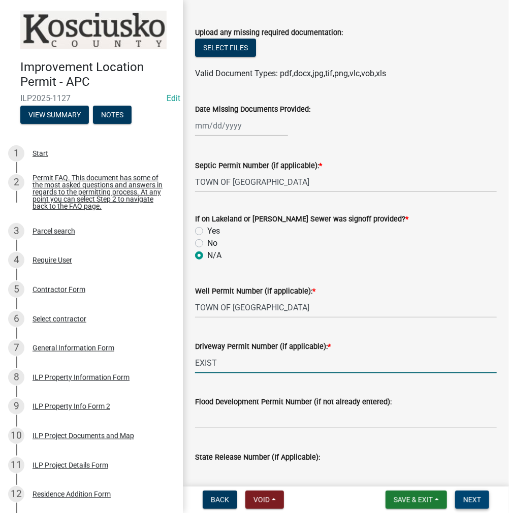
type input "EXIST"
click at [471, 498] on span "Next" at bounding box center [472, 499] width 18 height 8
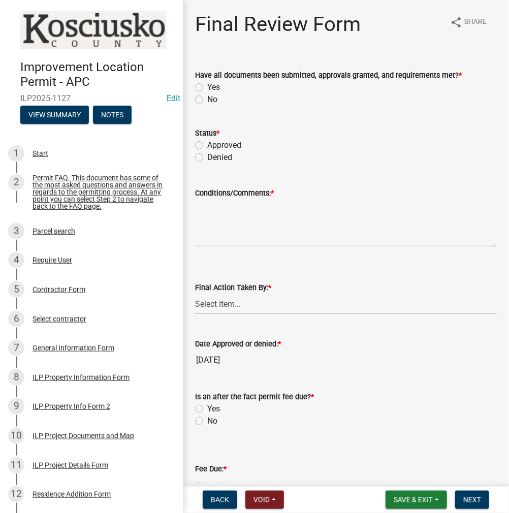
click at [207, 90] on label "Yes" at bounding box center [213, 87] width 13 height 12
click at [207, 88] on input "Yes" at bounding box center [210, 84] width 7 height 7
radio input "true"
click at [207, 141] on label "Approved" at bounding box center [224, 145] width 34 height 12
click at [207, 141] on input "Approved" at bounding box center [210, 142] width 7 height 7
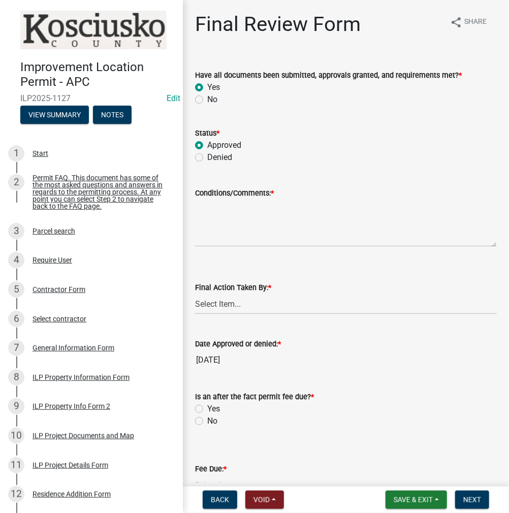
radio input "true"
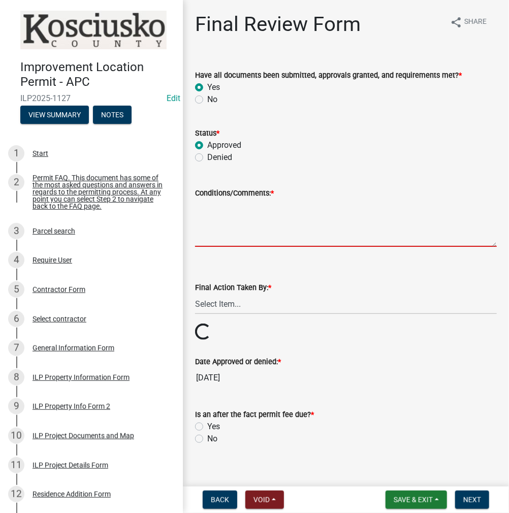
click at [219, 220] on textarea "Conditions/Comments: *" at bounding box center [345, 223] width 301 height 48
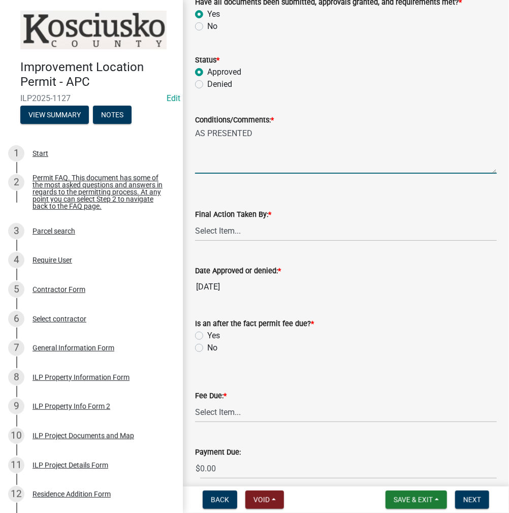
scroll to position [152, 0]
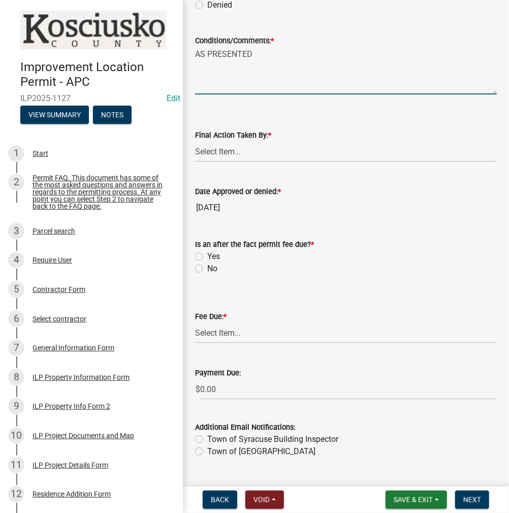
type textarea "AS PRESENTED"
click at [226, 152] on select "Select Item... MMS LT AT CS [PERSON_NAME]" at bounding box center [345, 151] width 301 height 21
click at [195, 141] on select "Select Item... MMS LT AT CS [PERSON_NAME]" at bounding box center [345, 151] width 301 height 21
select select "c872cdc8-ca01-49f1-a213-e4b05fa58cd2"
click at [207, 267] on label "No" at bounding box center [212, 268] width 10 height 12
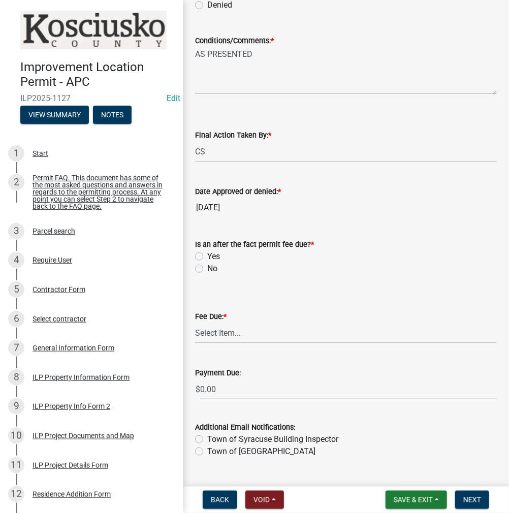
click at [207, 267] on input "No" at bounding box center [210, 265] width 7 height 7
radio input "true"
click at [219, 337] on select "Select Item... N/A $10.00 $25.00 $125.00 $250 $500 $500 + $10.00 for every 10 s…" at bounding box center [345, 332] width 301 height 21
click at [195, 337] on select "Select Item... N/A $10.00 $25.00 $125.00 $250 $500 $500 + $10.00 for every 10 s…" at bounding box center [345, 332] width 301 height 21
select select "6f482d1d-eb35-47e6-92b0-143404755581"
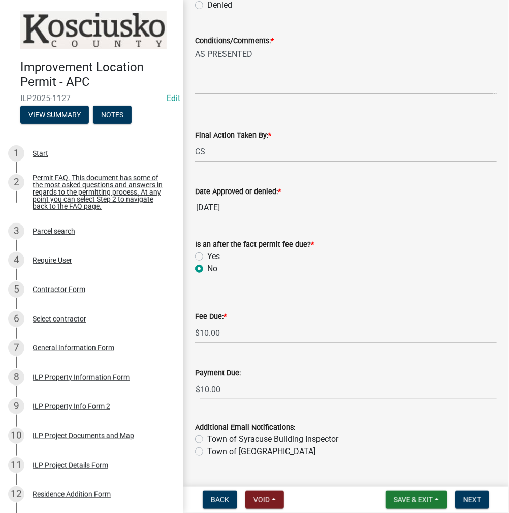
click at [207, 442] on label "Town of Syracuse Building Inspector" at bounding box center [272, 439] width 131 height 12
click at [207, 439] on input "Town of Syracuse Building Inspector" at bounding box center [210, 436] width 7 height 7
radio input "true"
click at [482, 497] on button "Next" at bounding box center [472, 499] width 34 height 18
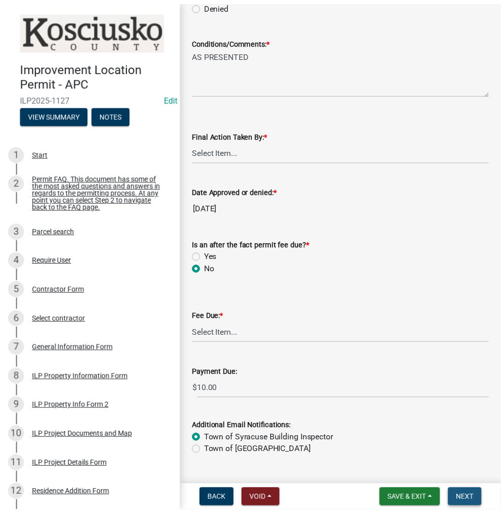
scroll to position [0, 0]
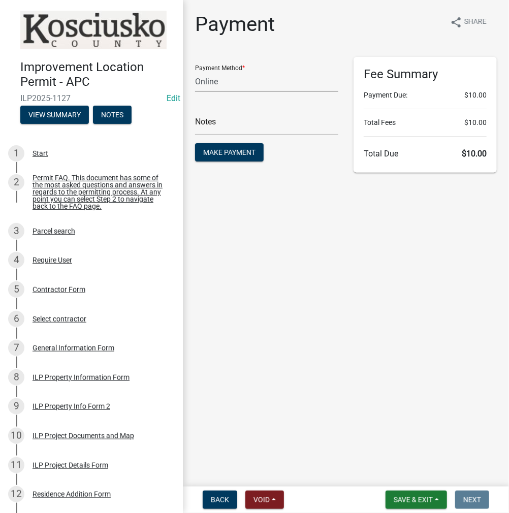
click at [232, 78] on select "Credit Card POS Check Cash Online" at bounding box center [266, 81] width 143 height 21
select select "0: 2"
click at [195, 71] on select "Credit Card POS Check Cash Online" at bounding box center [266, 81] width 143 height 21
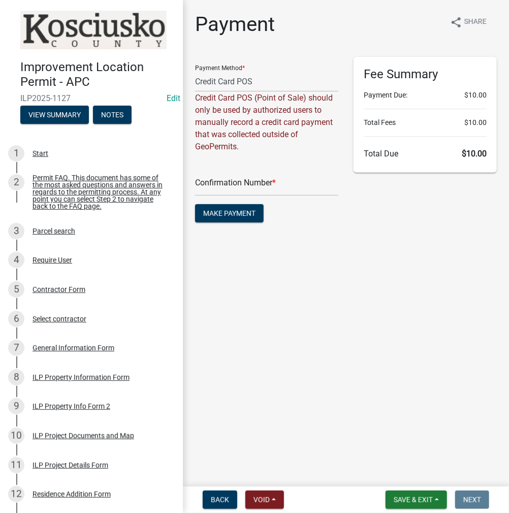
click at [215, 174] on div "Confirmation Number *" at bounding box center [266, 178] width 143 height 35
click at [215, 180] on input "text" at bounding box center [266, 185] width 143 height 21
paste input "14938918"
type input "14938918"
click at [221, 216] on span "Make Payment" at bounding box center [229, 213] width 52 height 8
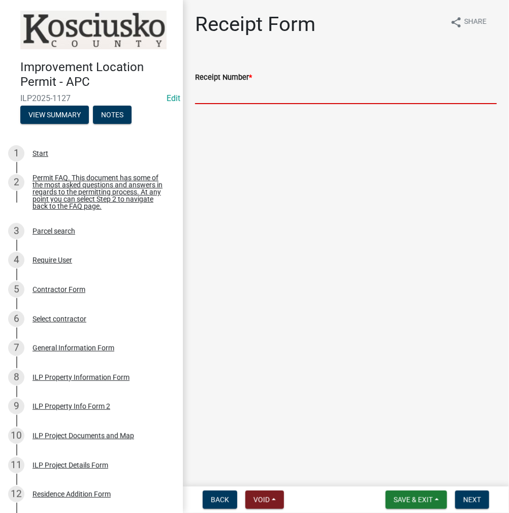
click at [256, 87] on input "Receipt Number *" at bounding box center [345, 93] width 301 height 21
paste input "14938918"
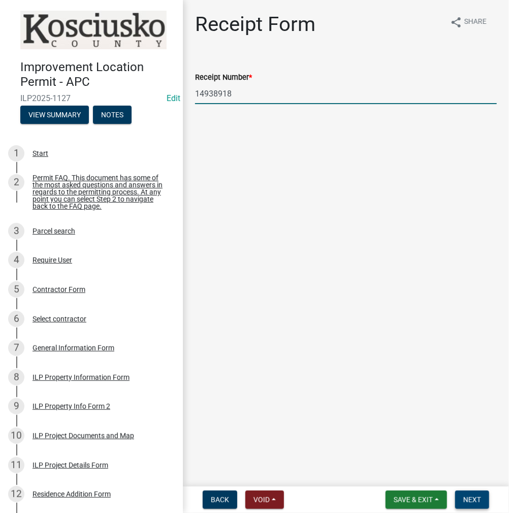
type input "14938918"
click at [472, 499] on span "Next" at bounding box center [472, 499] width 18 height 8
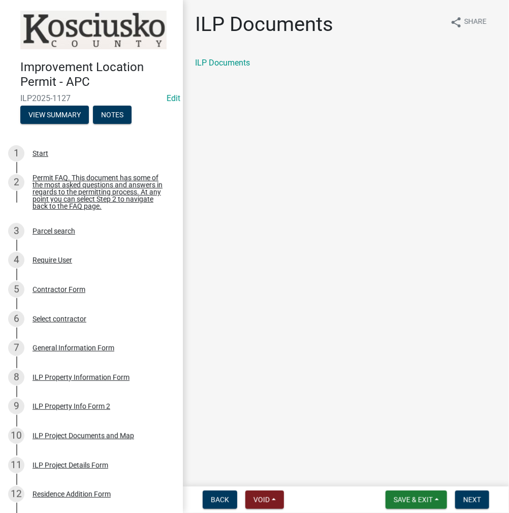
click at [237, 69] on div "ILP Documents" at bounding box center [345, 63] width 301 height 12
click at [238, 62] on link "ILP Documents" at bounding box center [222, 63] width 55 height 10
click at [470, 497] on span "Next" at bounding box center [472, 499] width 18 height 8
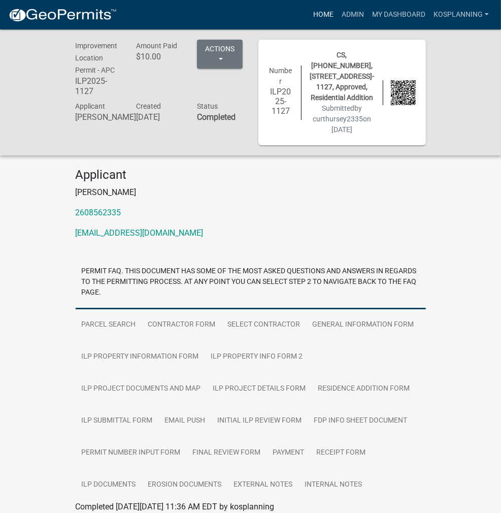
click at [325, 16] on link "Home" at bounding box center [323, 14] width 28 height 19
